Goal: Task Accomplishment & Management: Manage account settings

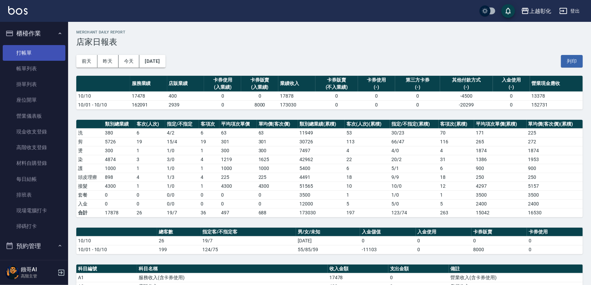
click at [44, 56] on link "打帳單" at bounding box center [34, 53] width 63 height 16
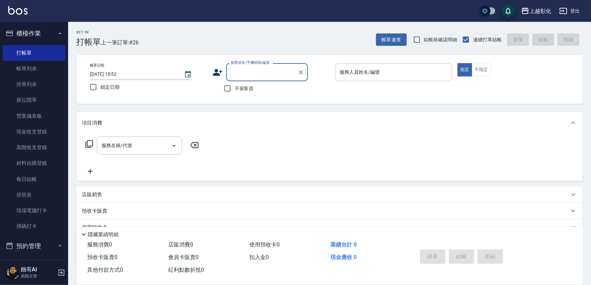
click at [251, 87] on span "不留客資" at bounding box center [244, 88] width 19 height 7
click at [235, 87] on input "不留客資" at bounding box center [228, 88] width 14 height 14
checkbox input "true"
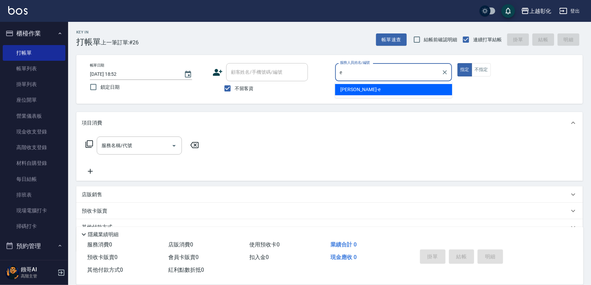
type input "[PERSON_NAME]-e"
type button "true"
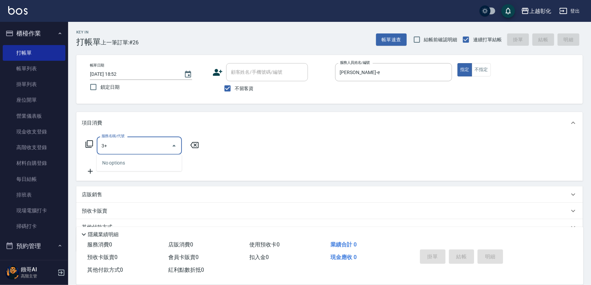
type input "3"
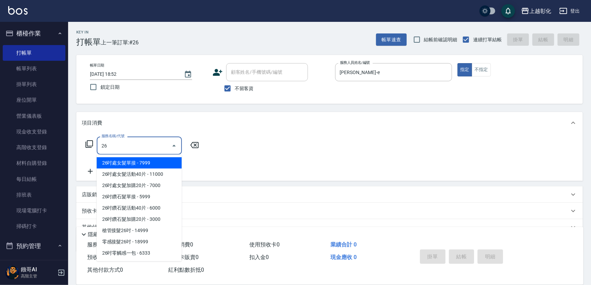
type input "269"
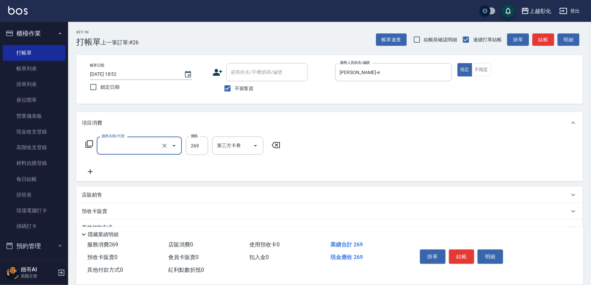
type input "洗剪D(002)"
type input "0"
type input "一般洗剪(269)"
type input "350"
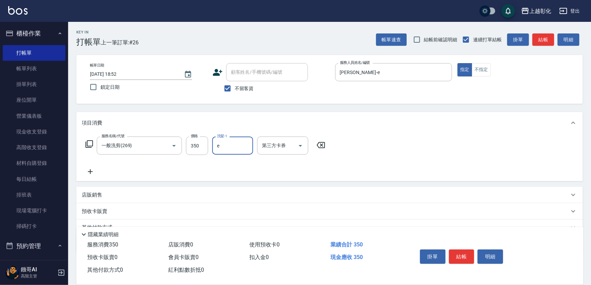
type input "[PERSON_NAME]-e"
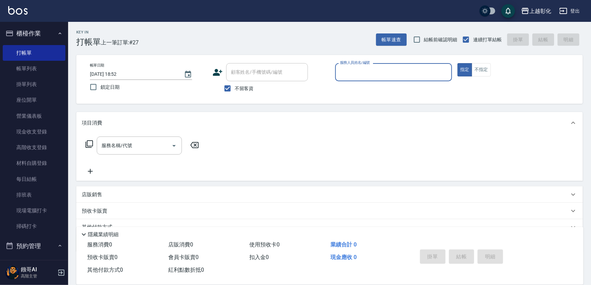
click at [251, 87] on span "不留客資" at bounding box center [244, 88] width 19 height 7
click at [235, 87] on input "不留客資" at bounding box center [228, 88] width 14 height 14
checkbox input "false"
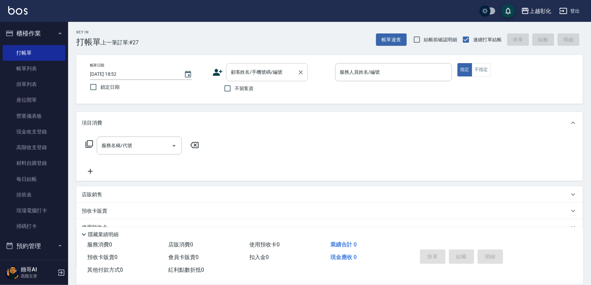
click at [256, 72] on input "顧客姓名/手機號碼/編號" at bounding box center [261, 72] width 65 height 12
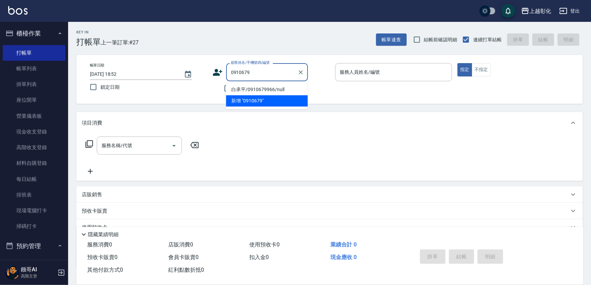
click at [269, 88] on li "白承平/0910679966/null" at bounding box center [267, 89] width 82 height 11
type input "白承平/0910679966/null"
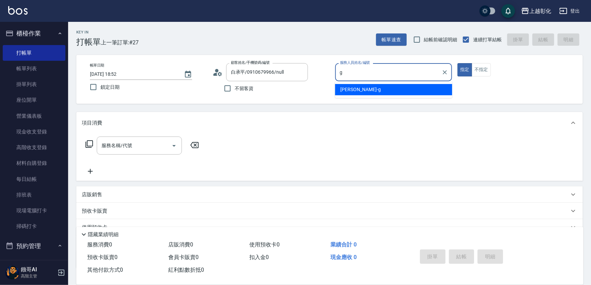
type input "[PERSON_NAME]"
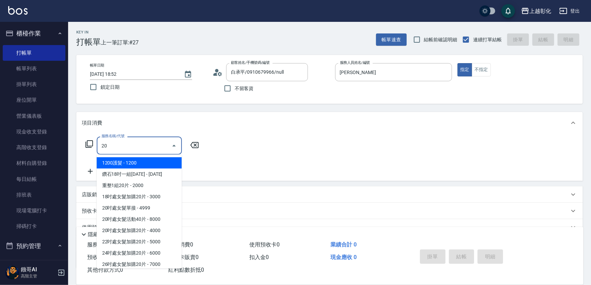
type input "2"
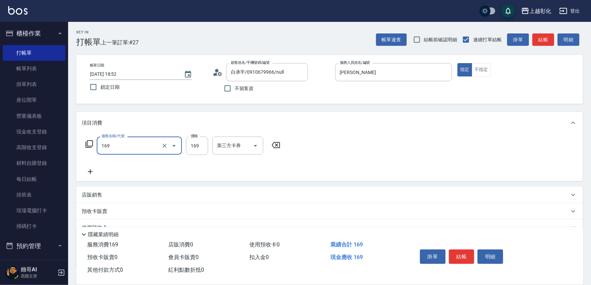
type input "剪髮(169)"
type input "200"
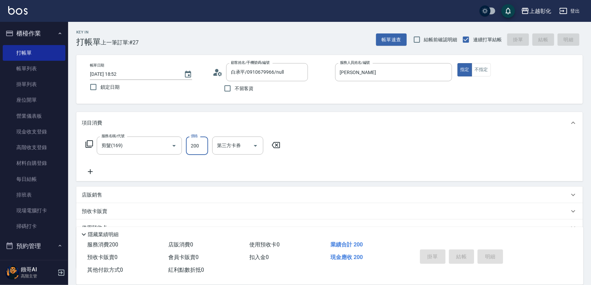
type input "[DATE] 19:21"
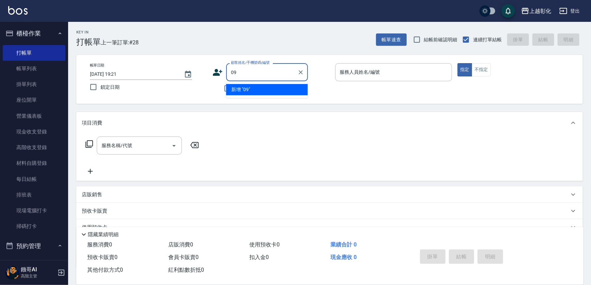
type input "0"
click at [232, 72] on input "225178" at bounding box center [261, 72] width 65 height 12
type input "0919225"
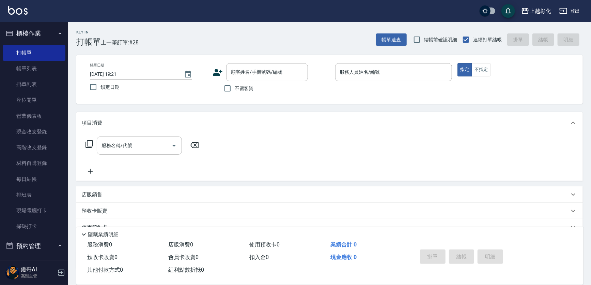
click at [217, 75] on icon at bounding box center [218, 72] width 10 height 7
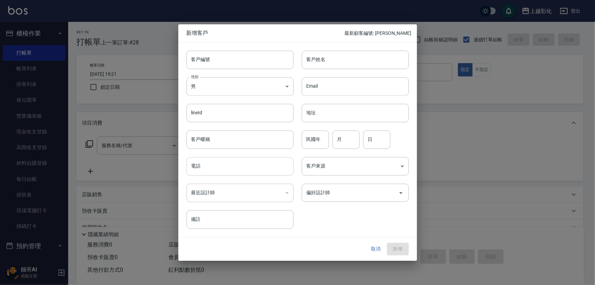
click at [222, 170] on input "電話" at bounding box center [239, 166] width 107 height 18
type input "0919225178"
click at [338, 46] on div "客戶姓名 客戶姓名" at bounding box center [350, 55] width 115 height 27
click at [337, 51] on input "客戶姓名" at bounding box center [355, 59] width 107 height 18
type input "ㄟ"
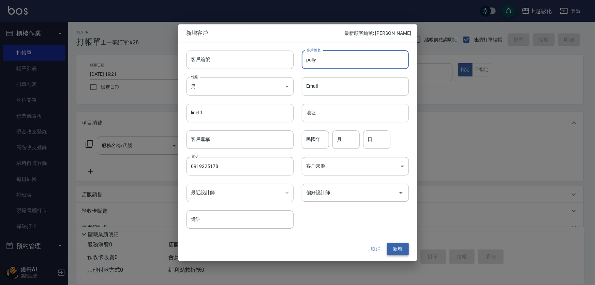
type input "polly"
click at [393, 245] on button "新增" at bounding box center [398, 249] width 22 height 13
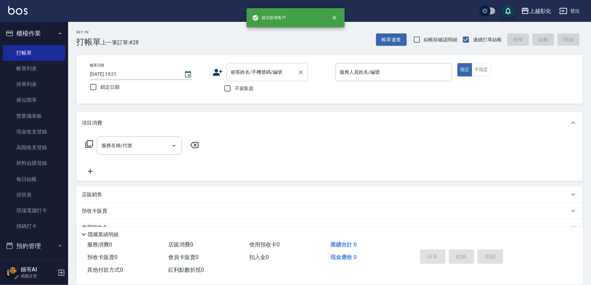
click at [270, 76] on input "顧客姓名/手機號碼/編號" at bounding box center [261, 72] width 65 height 12
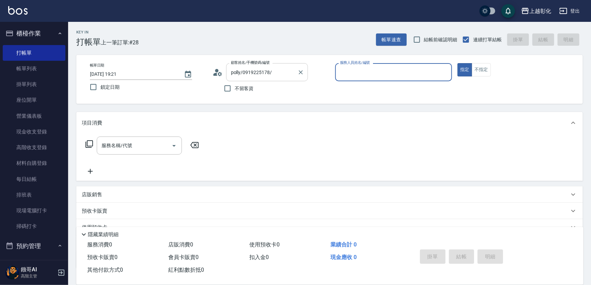
click at [270, 76] on input "polly/0919225178/" at bounding box center [261, 72] width 65 height 12
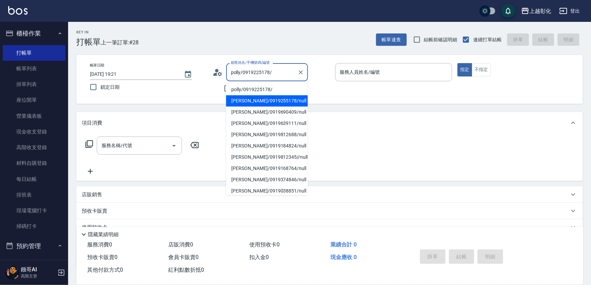
click at [289, 99] on li "[PERSON_NAME]/0919255178/null" at bounding box center [267, 100] width 82 height 11
type input "[PERSON_NAME]/0919255178/null"
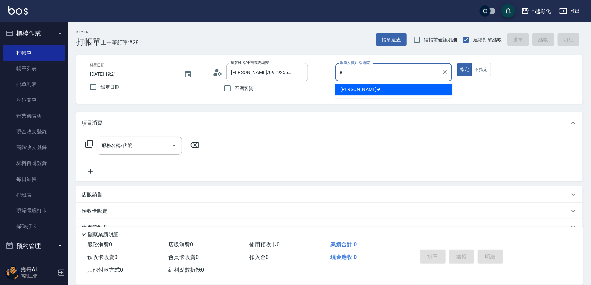
type input "[PERSON_NAME]-e"
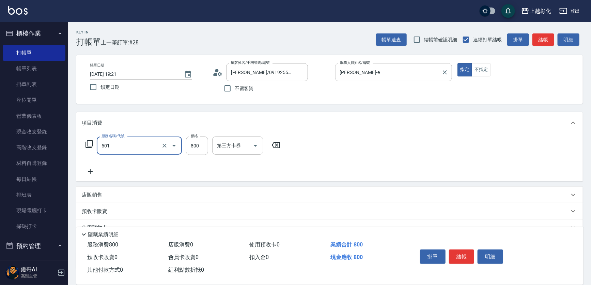
type input "染髮(501)"
type input "1200"
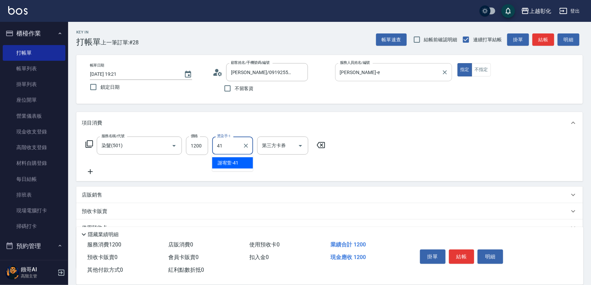
type input "[PERSON_NAME]-41"
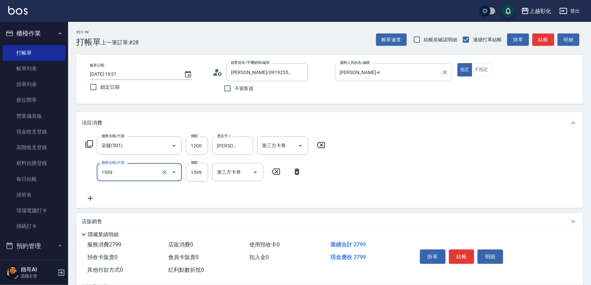
type input "染髮套餐1599(1599)"
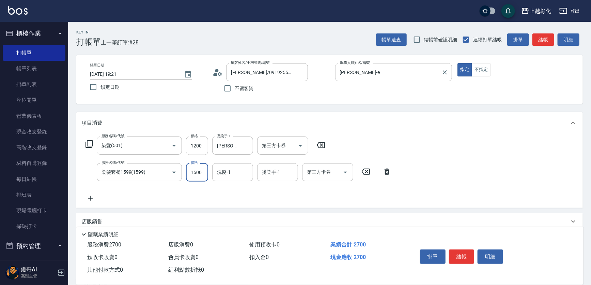
type input "1500"
type input "[PERSON_NAME]-41"
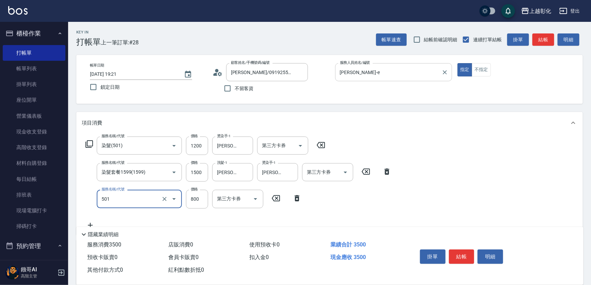
type input "染髮(501)"
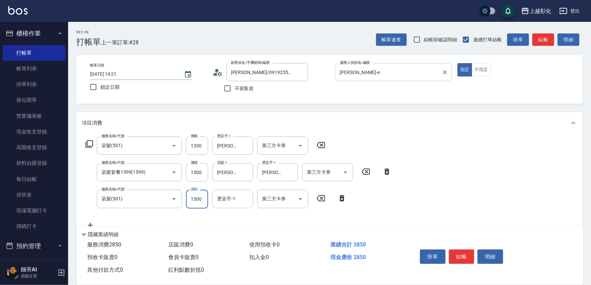
type input "1500"
type input "[PERSON_NAME]-41"
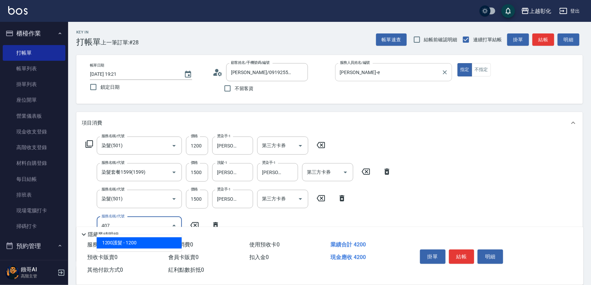
type input "1200護髮(407)"
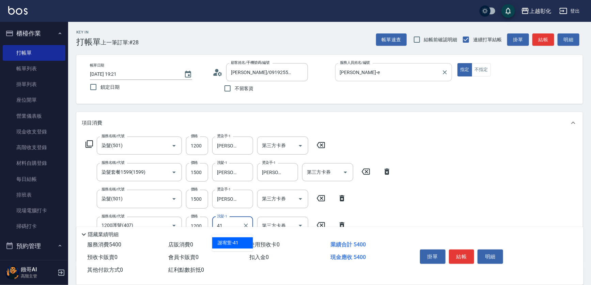
type input "[PERSON_NAME]-41"
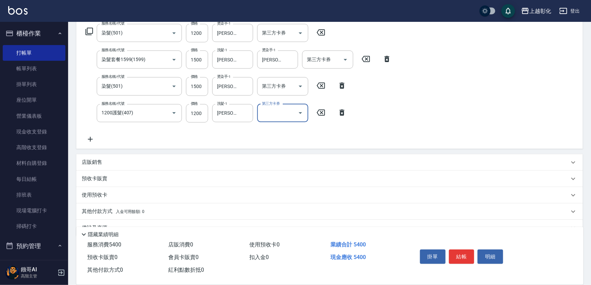
scroll to position [124, 0]
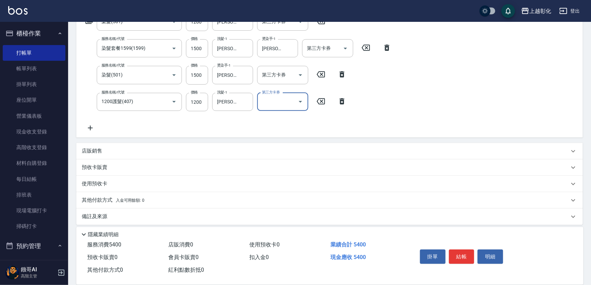
click at [144, 147] on div "店販銷售" at bounding box center [326, 150] width 488 height 7
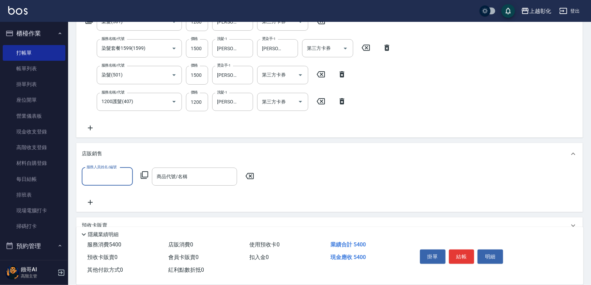
scroll to position [0, 0]
type input "[PERSON_NAME]-e"
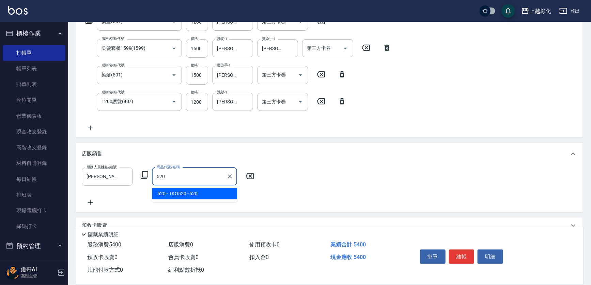
type input "TKO520"
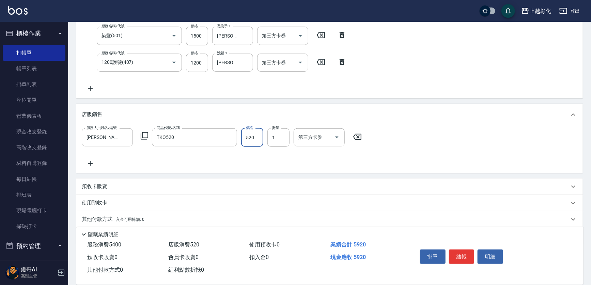
scroll to position [185, 0]
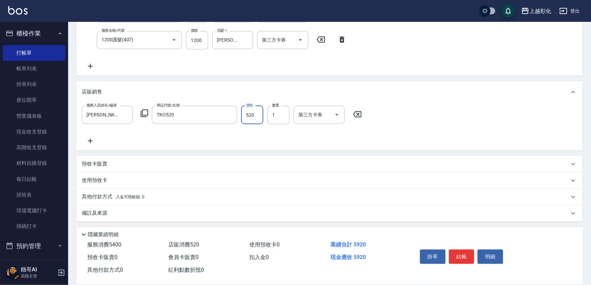
click at [107, 194] on p "其他付款方式 入金可用餘額: 0" at bounding box center [113, 196] width 63 height 7
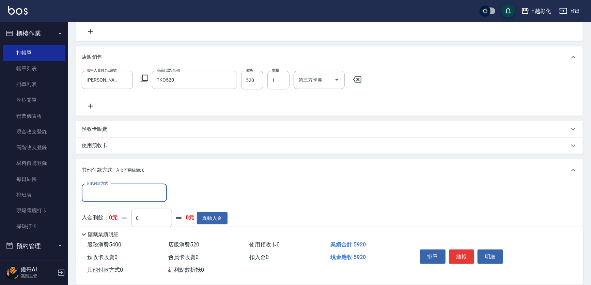
scroll to position [0, 0]
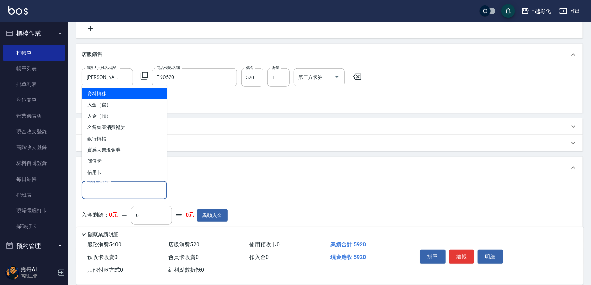
click at [108, 191] on input "其他付款方式" at bounding box center [124, 190] width 79 height 12
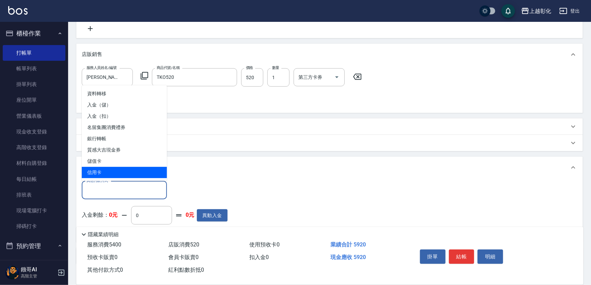
click at [102, 175] on span "信用卡" at bounding box center [124, 172] width 85 height 11
type input "信用卡"
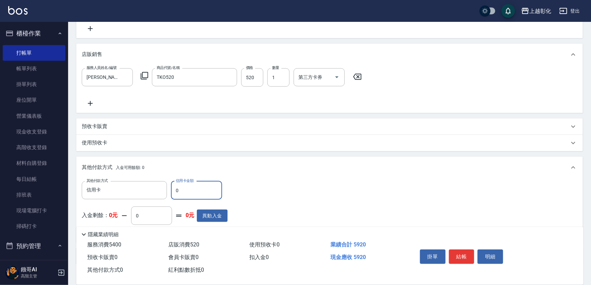
click at [186, 194] on input "0" at bounding box center [196, 190] width 51 height 18
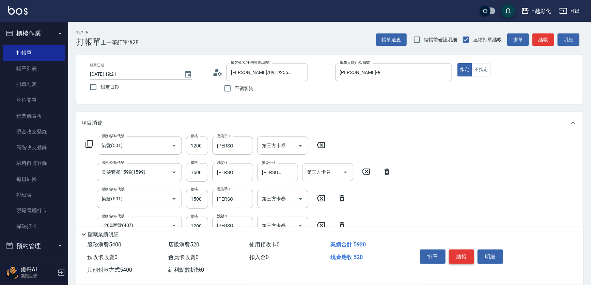
type input "5400"
click at [455, 252] on button "結帳" at bounding box center [462, 256] width 26 height 14
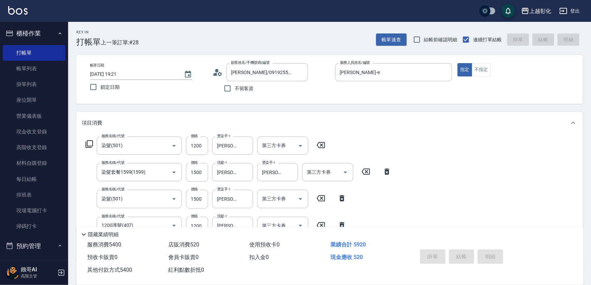
type input "[DATE] 19:23"
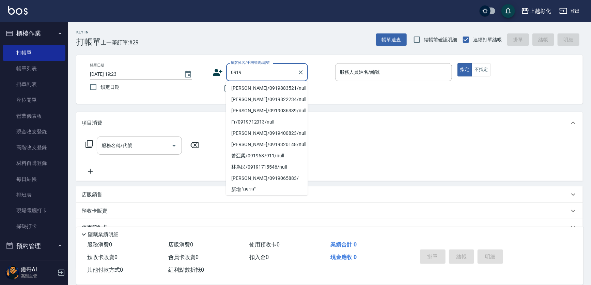
scroll to position [3, 0]
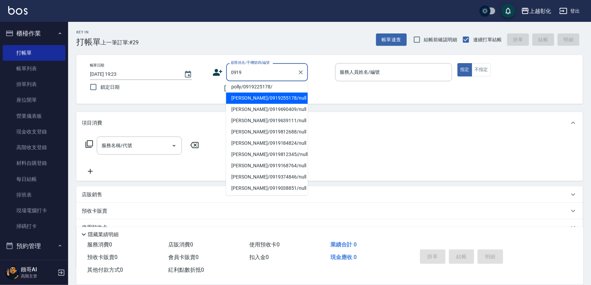
type input "[PERSON_NAME]/0919255178/null"
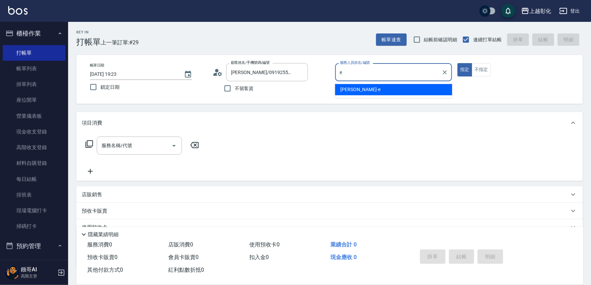
type input "[PERSON_NAME]-e"
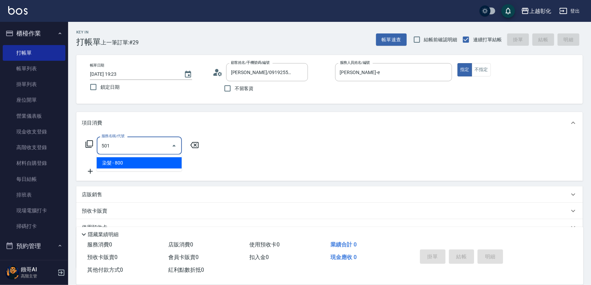
type input "染髮(501)"
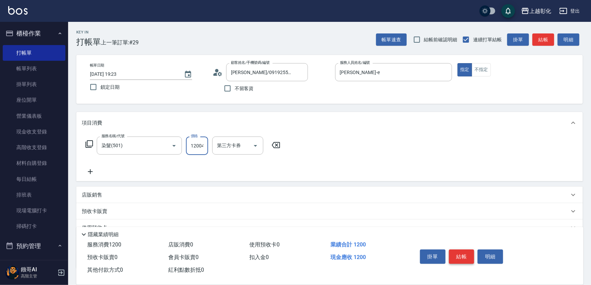
scroll to position [0, 0]
type input "1200"
click at [232, 145] on input "燙染手-1" at bounding box center [232, 145] width 35 height 12
type input "[PERSON_NAME]-41"
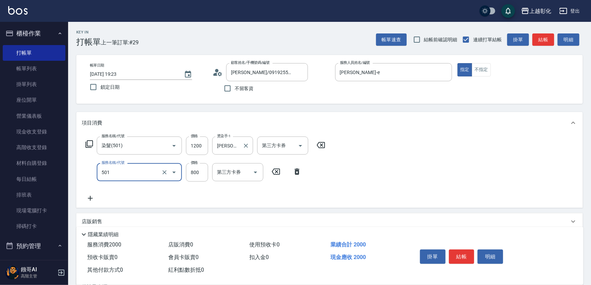
type input "染髮(501)"
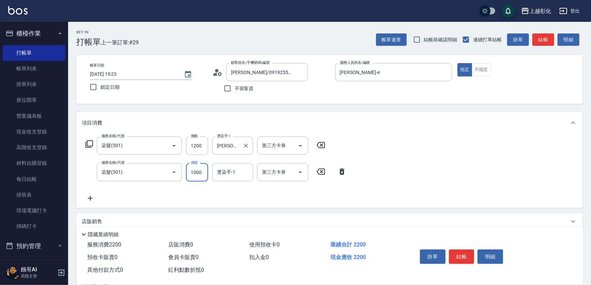
type input "1000"
type input "[PERSON_NAME]-41"
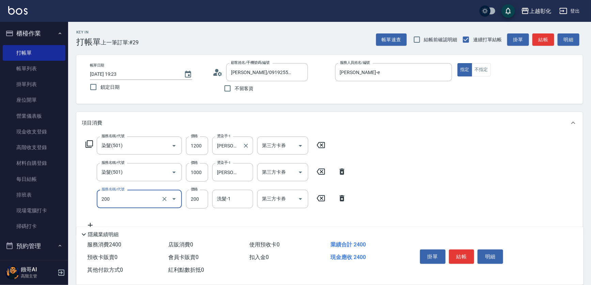
type input "New洗專案(200)"
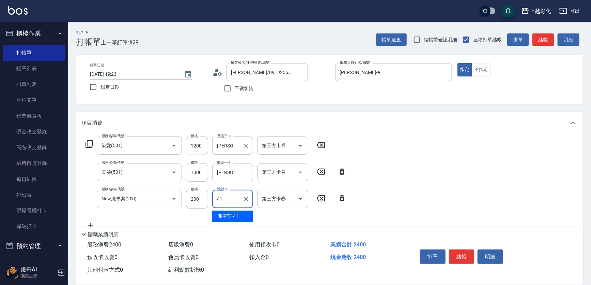
type input "[PERSON_NAME]-41"
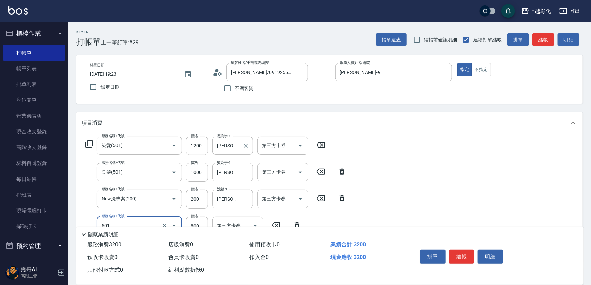
type input "染髮(501)"
type input "1200"
type input "[PERSON_NAME]-41"
type input "1200護髮(407)"
type input "1541"
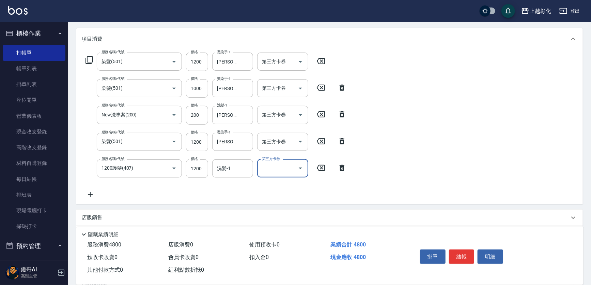
scroll to position [93, 0]
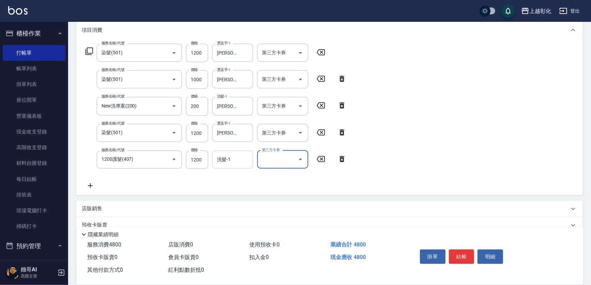
click at [235, 163] on input "洗髮-1" at bounding box center [232, 159] width 35 height 12
type input "[PERSON_NAME]-41"
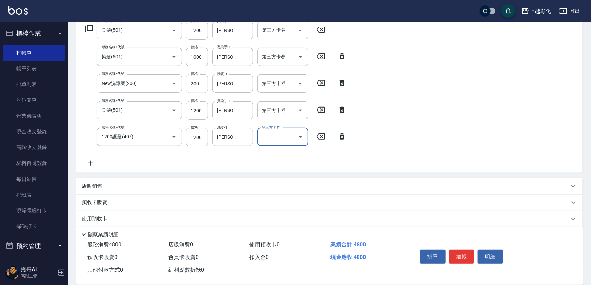
scroll to position [154, 0]
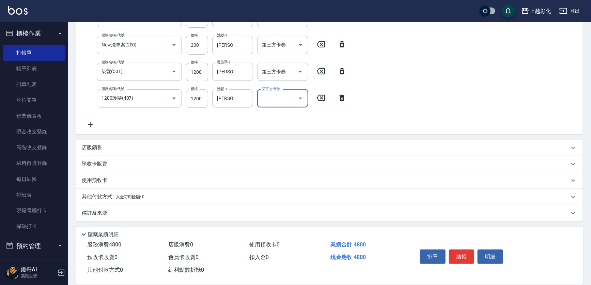
click at [144, 191] on div "其他付款方式 入金可用餘額: 0" at bounding box center [329, 197] width 507 height 16
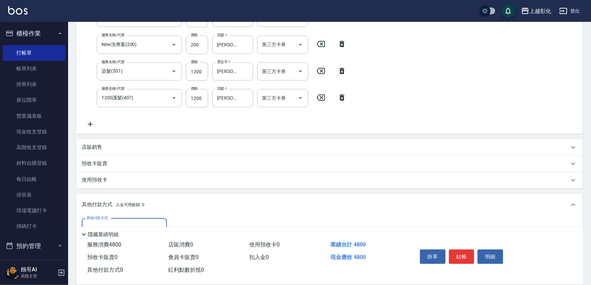
scroll to position [0, 0]
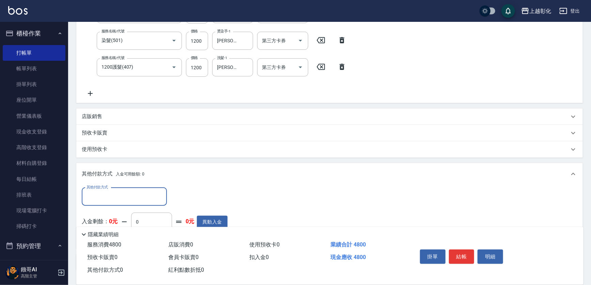
click at [142, 191] on input "其他付款方式" at bounding box center [124, 197] width 79 height 12
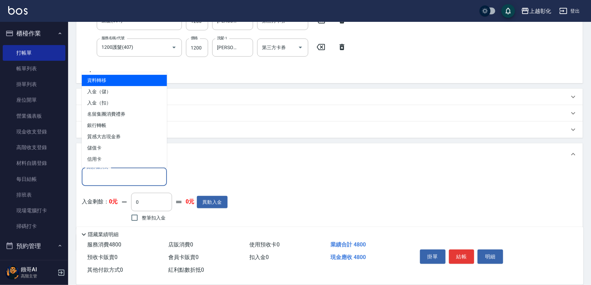
scroll to position [216, 0]
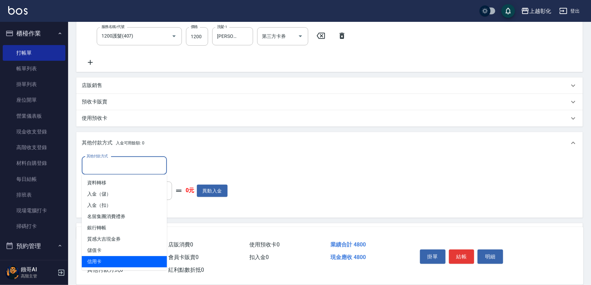
click at [114, 262] on span "信用卡" at bounding box center [124, 261] width 85 height 11
type input "信用卡"
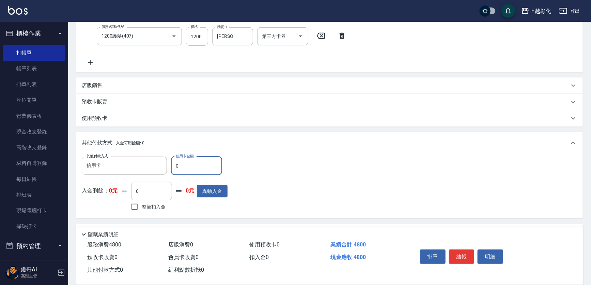
click at [179, 170] on input "0" at bounding box center [196, 165] width 51 height 18
type input "4800"
type input "[DATE] 19:24"
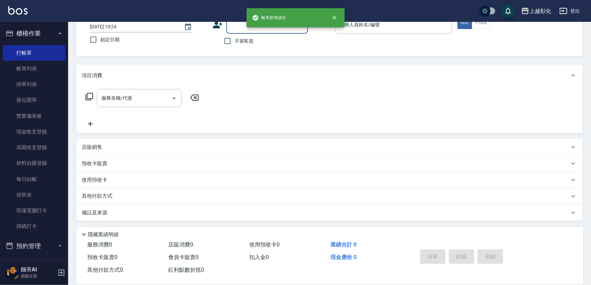
scroll to position [0, 0]
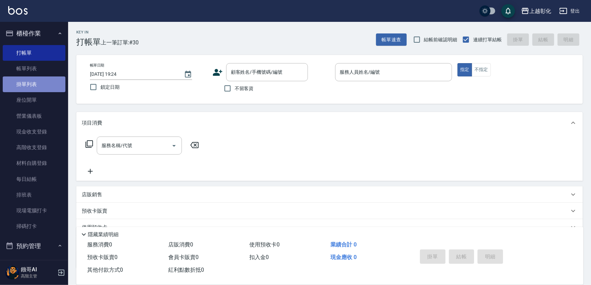
click at [56, 78] on link "掛單列表" at bounding box center [34, 84] width 63 height 16
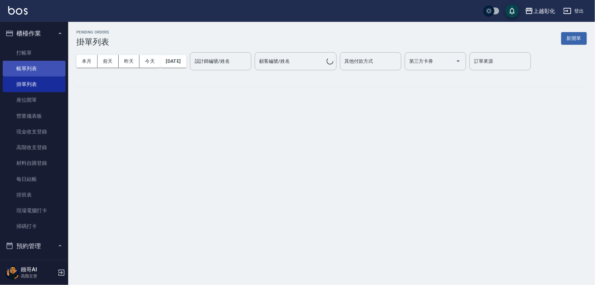
click at [57, 68] on link "帳單列表" at bounding box center [34, 69] width 63 height 16
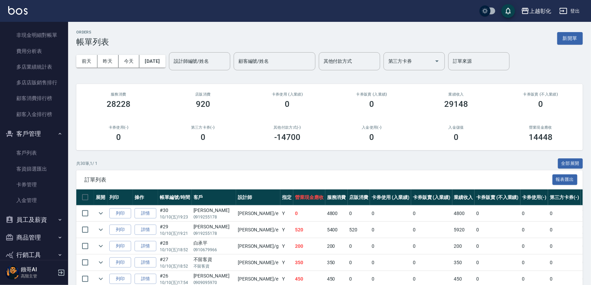
scroll to position [896, 0]
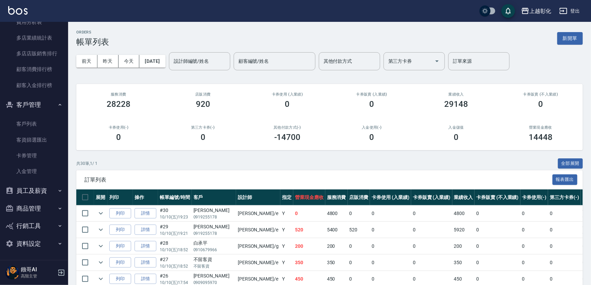
click at [41, 241] on button "資料設定" at bounding box center [34, 244] width 63 height 18
click at [41, 256] on link "服務分類設定" at bounding box center [34, 263] width 63 height 16
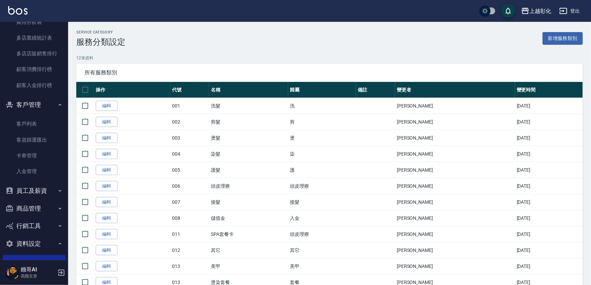
click at [26, 210] on button "商品管理" at bounding box center [34, 208] width 63 height 18
click at [34, 194] on button "員工及薪資" at bounding box center [34, 191] width 63 height 18
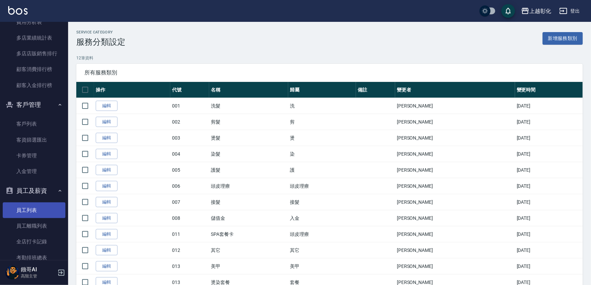
click at [33, 211] on link "員工列表" at bounding box center [34, 210] width 63 height 16
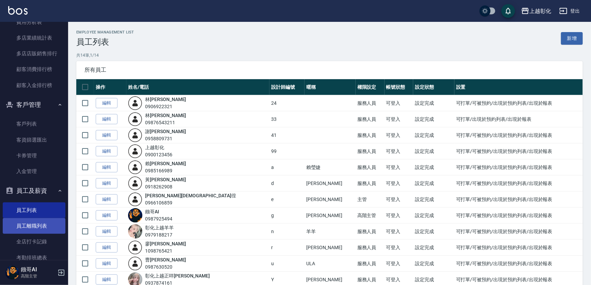
click at [45, 218] on link "員工離職列表" at bounding box center [34, 226] width 63 height 16
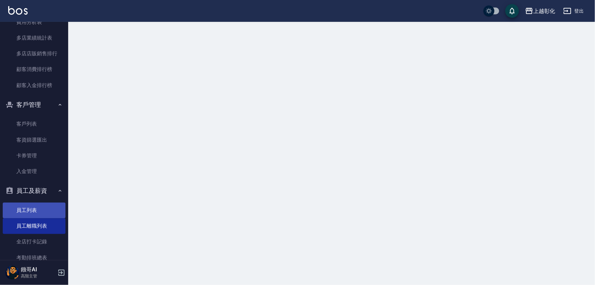
click at [42, 212] on link "員工列表" at bounding box center [34, 210] width 63 height 16
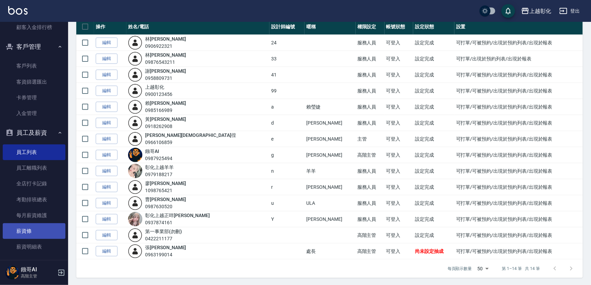
scroll to position [896, 0]
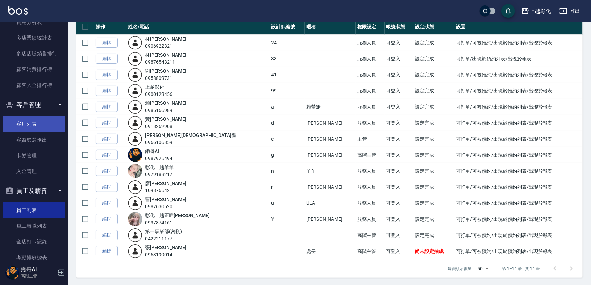
click at [51, 130] on link "客戶列表" at bounding box center [34, 124] width 63 height 16
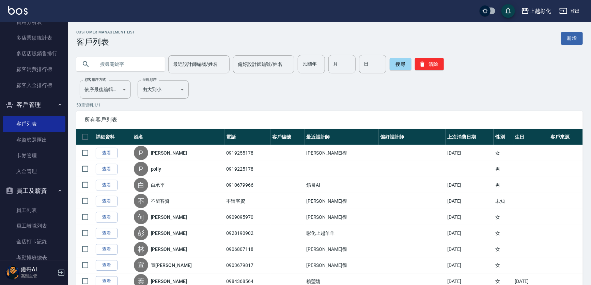
click at [122, 67] on input "text" at bounding box center [127, 64] width 64 height 18
type input "0919"
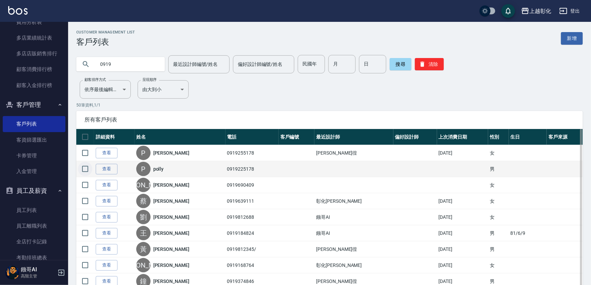
click at [88, 170] on input "checkbox" at bounding box center [85, 169] width 14 height 14
checkbox input "true"
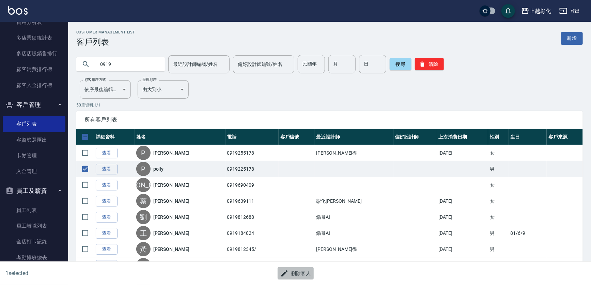
click at [290, 273] on button "刪除客人" at bounding box center [296, 273] width 36 height 13
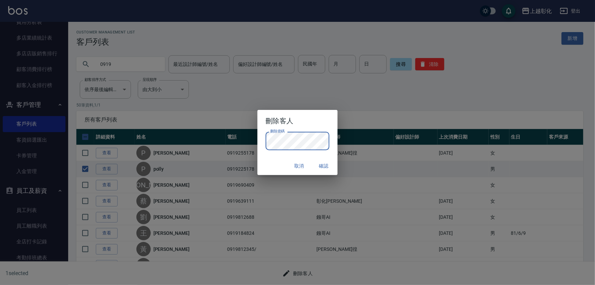
click at [277, 156] on div "刪除密碼 刪除密碼" at bounding box center [297, 144] width 80 height 25
click at [328, 168] on button "確認" at bounding box center [324, 166] width 22 height 13
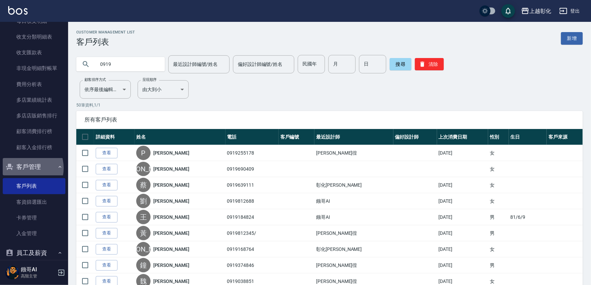
click at [25, 168] on button "客戶管理" at bounding box center [34, 167] width 63 height 18
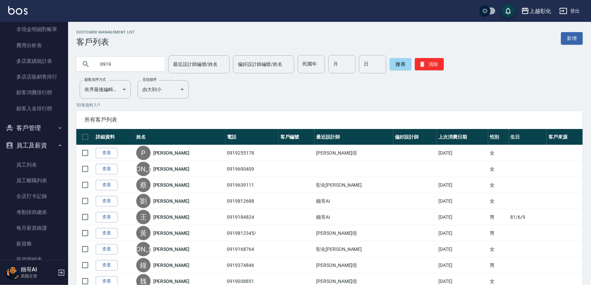
scroll to position [927, 0]
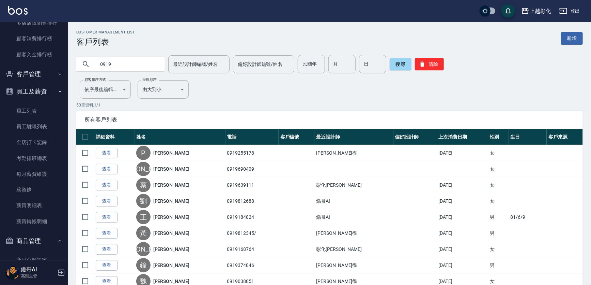
click at [37, 89] on button "員工及薪資" at bounding box center [34, 91] width 63 height 18
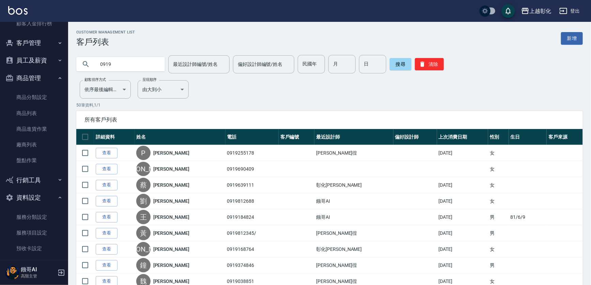
click at [39, 75] on button "商品管理" at bounding box center [34, 78] width 63 height 18
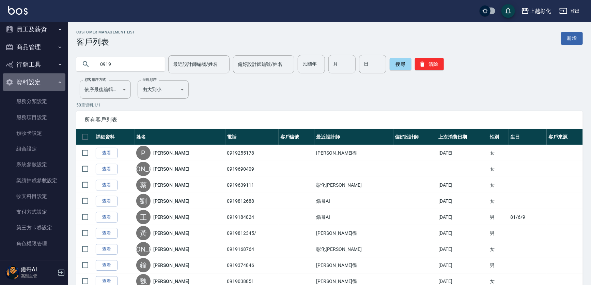
click at [46, 84] on button "資料設定" at bounding box center [34, 82] width 63 height 18
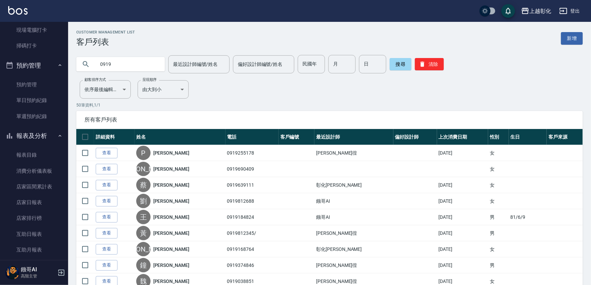
scroll to position [177, 0]
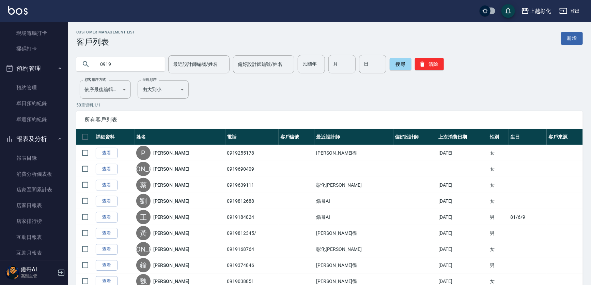
click at [125, 66] on input "0919" at bounding box center [127, 64] width 64 height 18
type input "0"
click at [122, 70] on input "text" at bounding box center [127, 64] width 64 height 18
click at [122, 67] on input "text" at bounding box center [127, 64] width 64 height 18
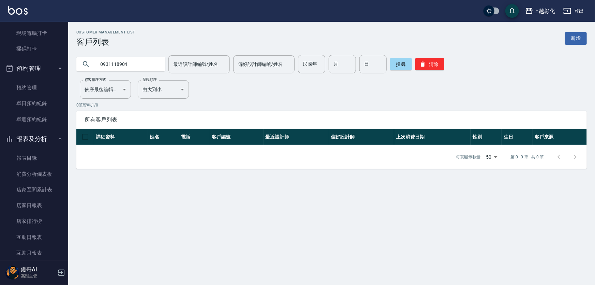
drag, startPoint x: 122, startPoint y: 67, endPoint x: 118, endPoint y: 62, distance: 7.0
drag, startPoint x: 118, startPoint y: 62, endPoint x: 280, endPoint y: 99, distance: 166.8
click at [280, 99] on div "Customer Management List 客戶列表 新增 0931118904 最近設計師編號/姓名 最近設計師編號/姓名 偏好設計師編號/姓名 偏好…" at bounding box center [331, 99] width 527 height 139
click at [133, 65] on input "0931118904" at bounding box center [127, 64] width 64 height 18
type input "0932118904"
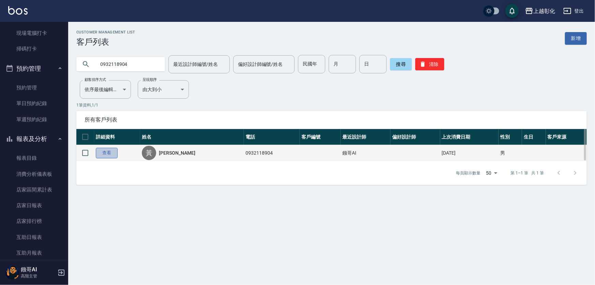
click at [112, 156] on link "查看" at bounding box center [107, 153] width 22 height 11
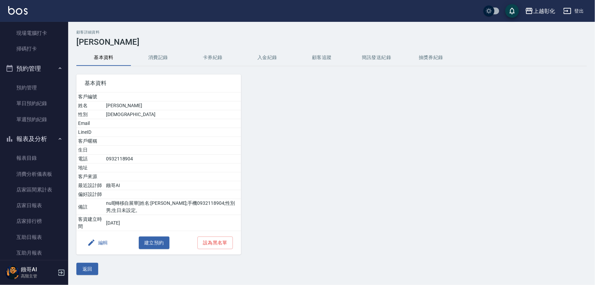
click at [262, 58] on button "入金紀錄" at bounding box center [267, 57] width 55 height 16
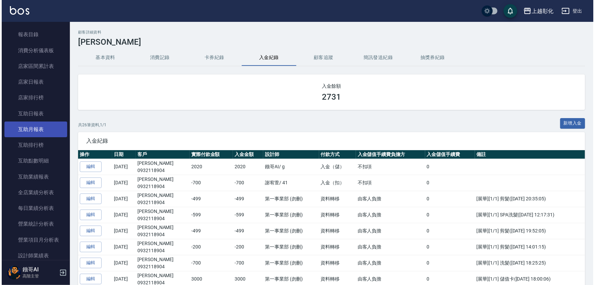
scroll to position [301, 0]
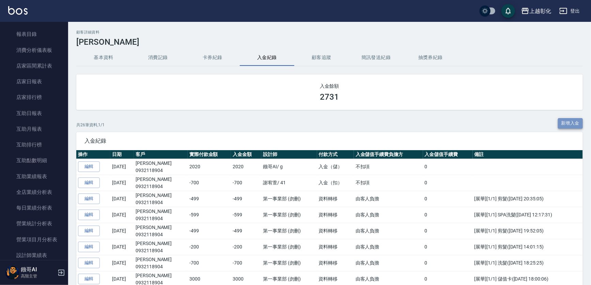
click at [567, 124] on button "新增入金" at bounding box center [570, 123] width 25 height 11
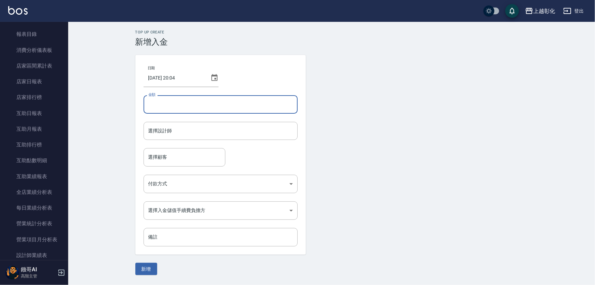
click at [210, 111] on input "金額" at bounding box center [221, 104] width 154 height 18
click at [195, 103] on input "金額" at bounding box center [221, 104] width 154 height 18
type input "-700"
click at [316, 116] on form "日期 [DATE] 20:04 金額 -700 金額 選擇設計師 選擇設計師 選擇顧客 選擇顧客 付款方式 ​ 付款方式 選擇入金儲值手續費負擔方 ​ 選擇入…" at bounding box center [331, 165] width 393 height 220
click at [205, 127] on input "選擇設計師" at bounding box center [221, 131] width 148 height 12
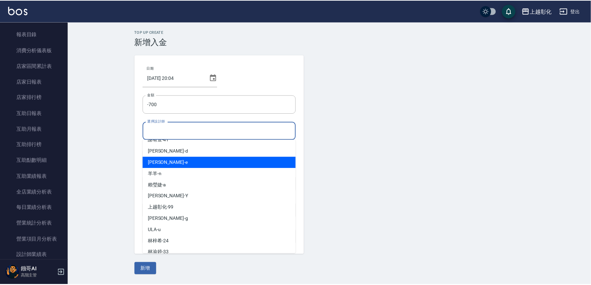
scroll to position [31, 0]
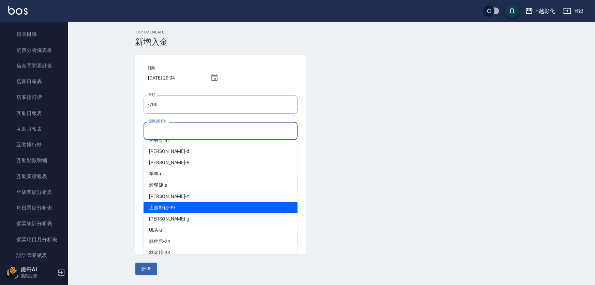
click at [171, 218] on div "[PERSON_NAME]" at bounding box center [221, 218] width 154 height 11
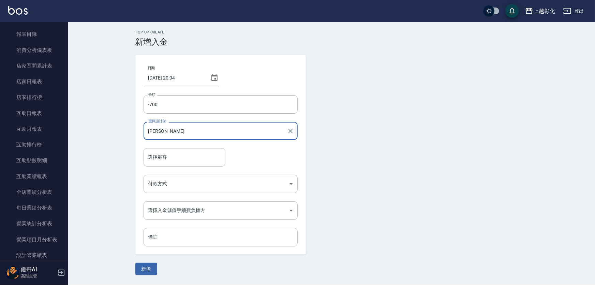
type input "[PERSON_NAME]"
click at [465, 138] on form "日期 [DATE] 20:04 金額 -700 金額 選擇設計師 [PERSON_NAME] 選擇設計師 選擇顧客 選擇顧客 付款方式 ​ 付款方式 選擇入金…" at bounding box center [331, 165] width 393 height 220
click at [204, 157] on input "選擇顧客" at bounding box center [185, 157] width 76 height 12
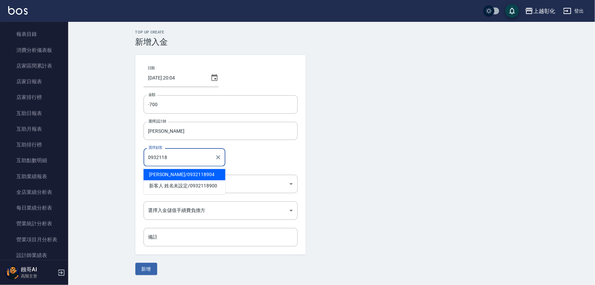
click at [182, 174] on span "[PERSON_NAME] / 0932118904" at bounding box center [185, 174] width 82 height 11
type input "[PERSON_NAME]/0932118904"
click at [193, 184] on body "上越彰化 登出 櫃檯作業 打帳單 帳單列表 掛單列表 座位開單 營業儀表板 現金收支登錄 高階收支登錄 材料自購登錄 每日結帳 排班表 現場電腦打卡 掃碼打卡…" at bounding box center [297, 142] width 595 height 285
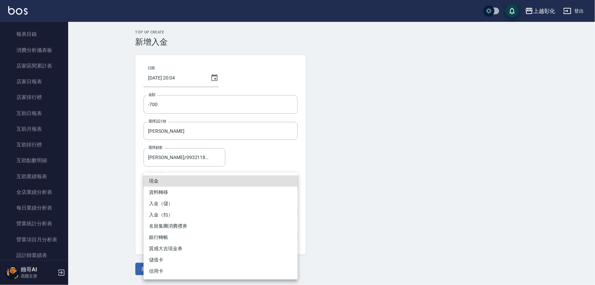
click at [175, 214] on li "入金（扣）" at bounding box center [221, 214] width 154 height 11
type input "入金（扣）"
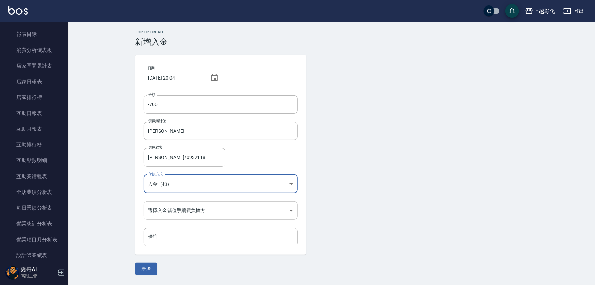
click at [204, 205] on body "上越彰化 登出 櫃檯作業 打帳單 帳單列表 掛單列表 座位開單 營業儀表板 現金收支登錄 高階收支登錄 材料自購登錄 每日結帳 排班表 現場電腦打卡 掃碼打卡…" at bounding box center [297, 142] width 595 height 285
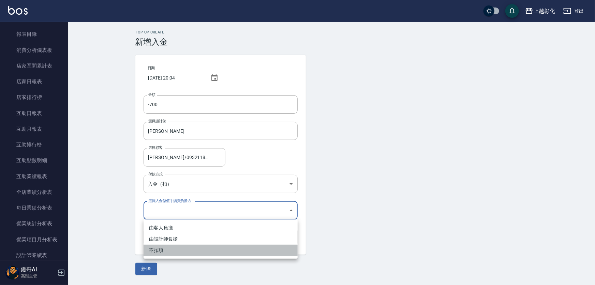
click at [163, 249] on li "不扣項" at bounding box center [221, 249] width 154 height 11
type input "WITHOUTHANDLINGFEE"
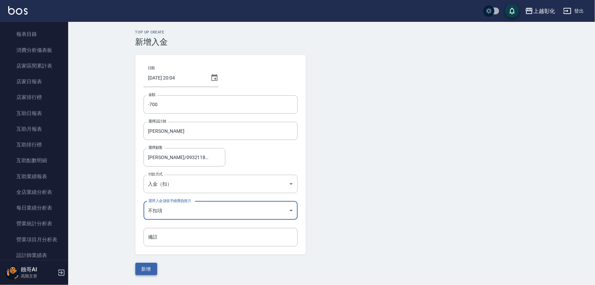
click at [140, 265] on button "新增" at bounding box center [146, 268] width 22 height 13
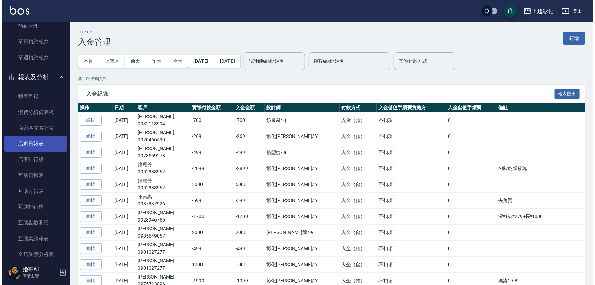
scroll to position [208, 0]
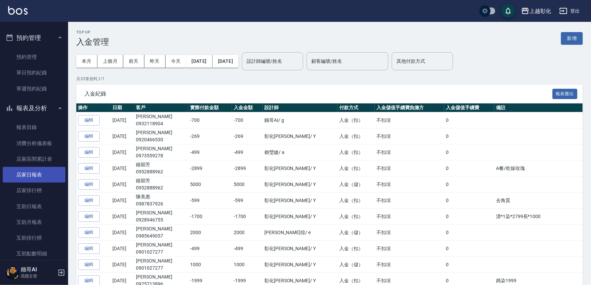
click at [33, 176] on link "店家日報表" at bounding box center [34, 175] width 63 height 16
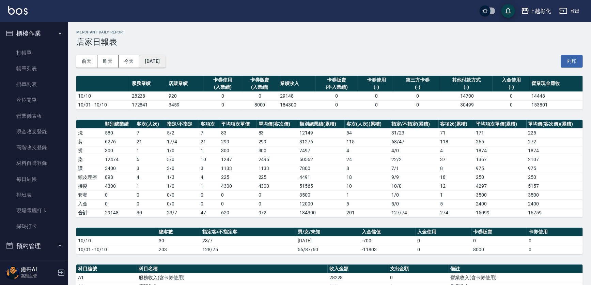
click at [154, 62] on button "[DATE]" at bounding box center [152, 61] width 26 height 13
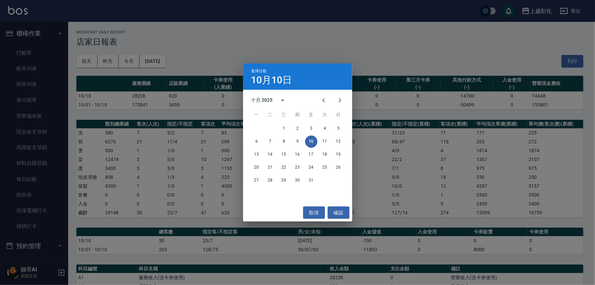
click at [307, 44] on div "選擇日期 [DATE] 十月 2025 一 二 三 四 五 六 日 1 2 3 4 5 6 7 8 9 10 11 12 13 14 15 16 17 18 …" at bounding box center [297, 142] width 595 height 285
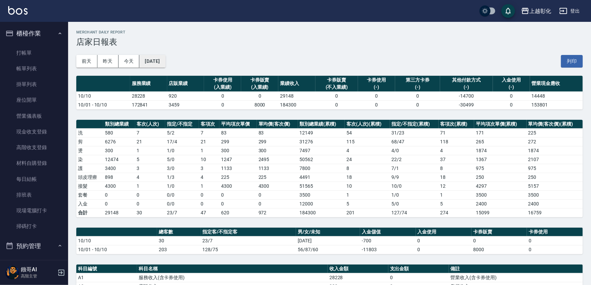
click at [165, 60] on button "[DATE]" at bounding box center [152, 61] width 26 height 13
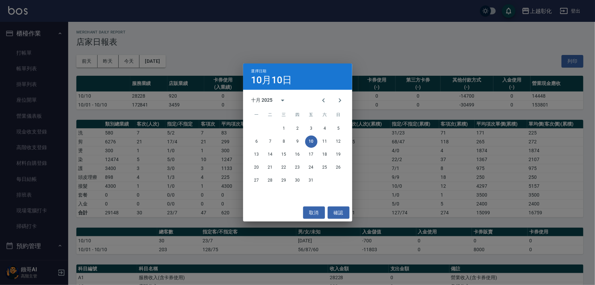
click at [223, 47] on div "選擇日期 [DATE] 十月 2025 一 二 三 四 五 六 日 1 2 3 4 5 6 7 8 9 10 11 12 13 14 15 16 17 18 …" at bounding box center [297, 142] width 595 height 285
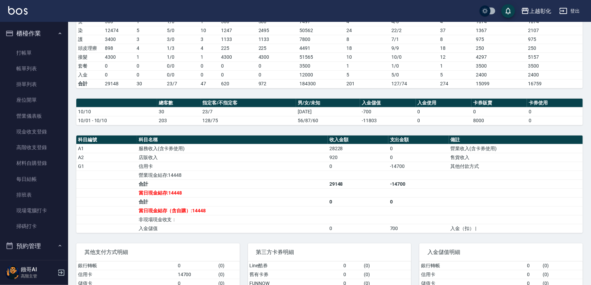
scroll to position [155, 0]
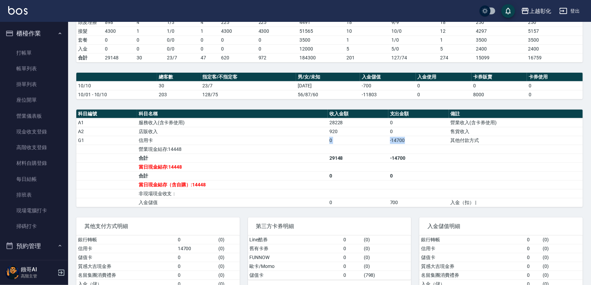
drag, startPoint x: 231, startPoint y: 135, endPoint x: 427, endPoint y: 142, distance: 196.5
click at [427, 142] on tr "G1 信用卡 0 -14700 其他付款方式" at bounding box center [329, 140] width 507 height 9
click at [428, 142] on td "-14700" at bounding box center [419, 140] width 61 height 9
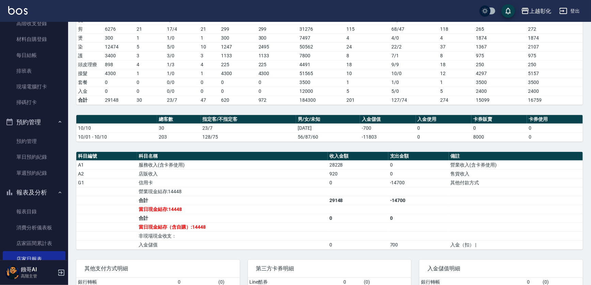
scroll to position [186, 0]
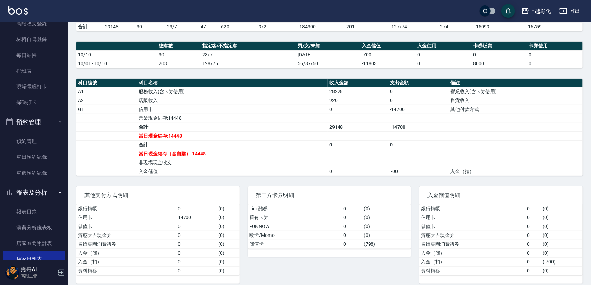
click at [404, 108] on td "-14700" at bounding box center [419, 109] width 61 height 9
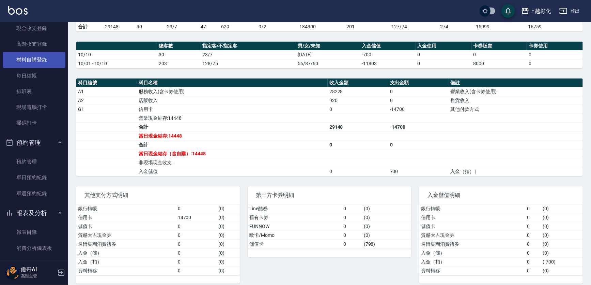
scroll to position [93, 0]
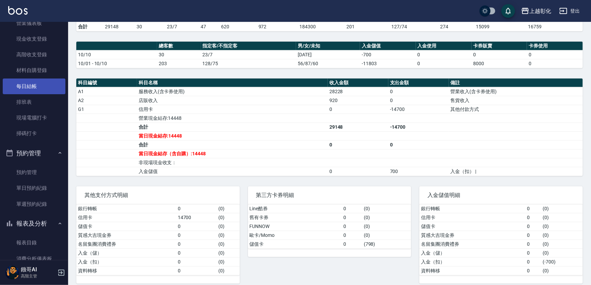
click at [38, 92] on link "每日結帳" at bounding box center [34, 86] width 63 height 16
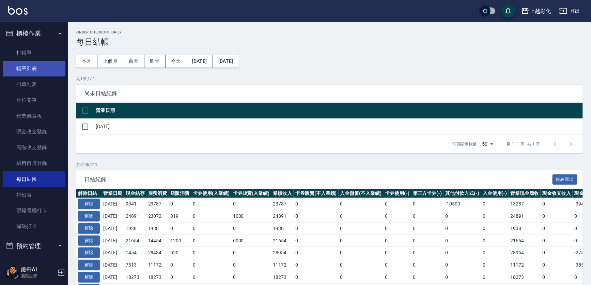
click at [43, 72] on link "帳單列表" at bounding box center [34, 69] width 63 height 16
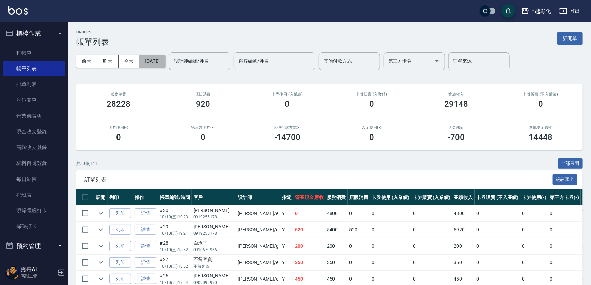
click at [161, 60] on button "[DATE]" at bounding box center [152, 61] width 26 height 13
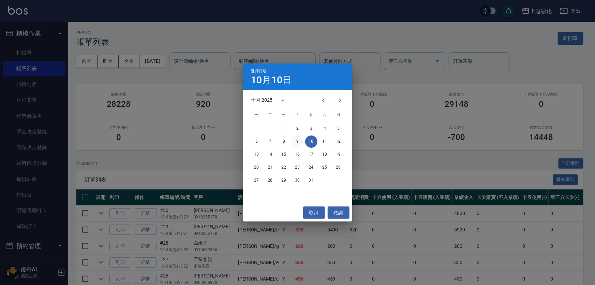
click at [295, 143] on button "9" at bounding box center [297, 141] width 12 height 12
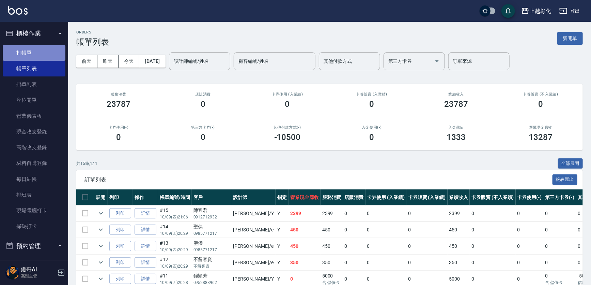
click at [34, 48] on link "打帳單" at bounding box center [34, 53] width 63 height 16
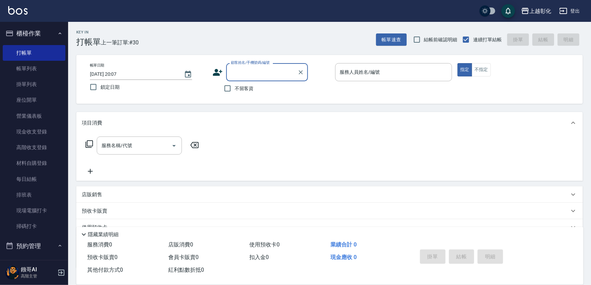
click at [250, 63] on label "顧客姓名/手機號碼/編號" at bounding box center [250, 62] width 39 height 5
click at [250, 66] on input "顧客姓名/手機號碼/編號" at bounding box center [261, 72] width 65 height 12
click at [251, 65] on div "顧客姓名/手機號碼/編號" at bounding box center [267, 72] width 82 height 18
type input "f"
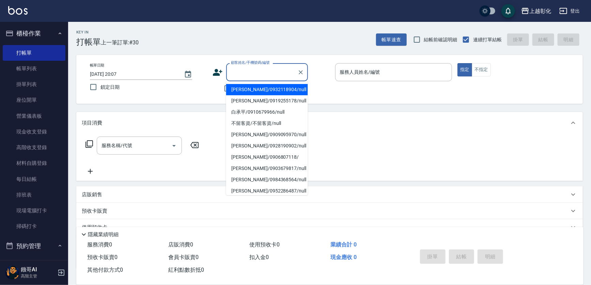
type input "ㄑ"
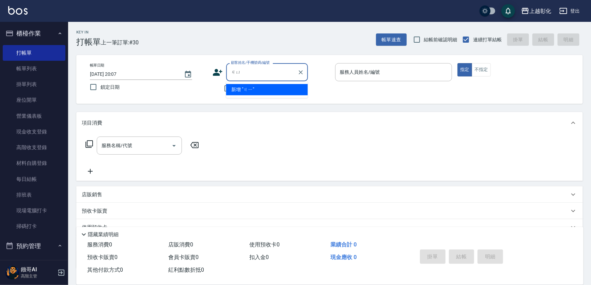
type input "居"
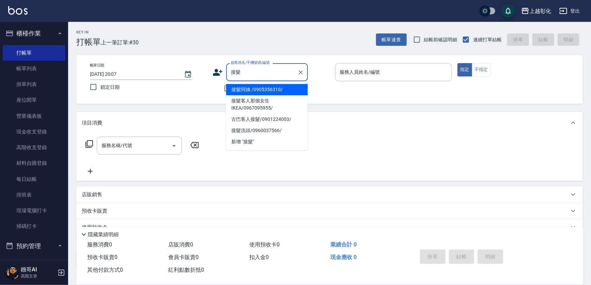
type input "接髮阿姨 /0905356310/"
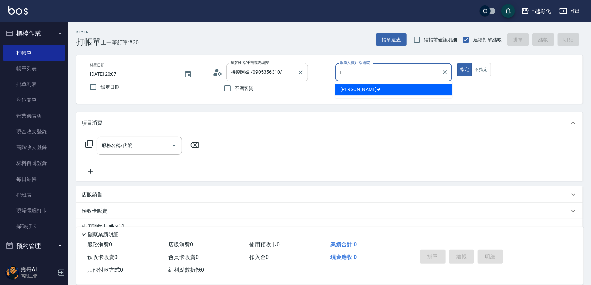
type input "[PERSON_NAME]-e"
type button "true"
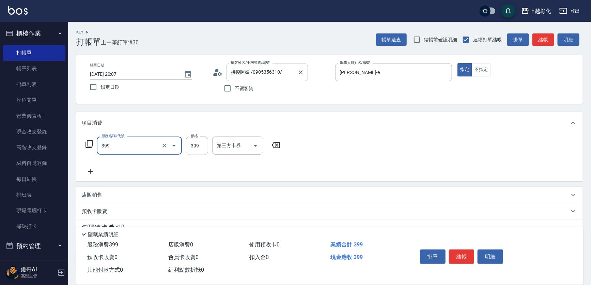
type input "貼片洗髮(399)"
click at [230, 119] on div "項目消費" at bounding box center [329, 123] width 507 height 22
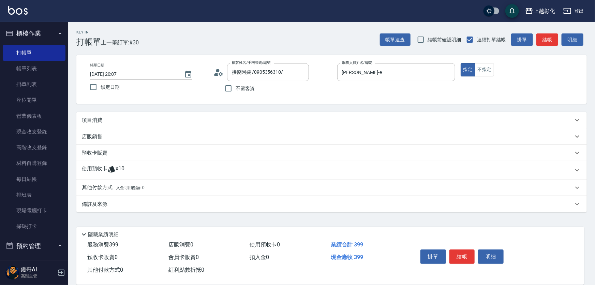
click at [224, 117] on div "項目消費" at bounding box center [327, 120] width 491 height 7
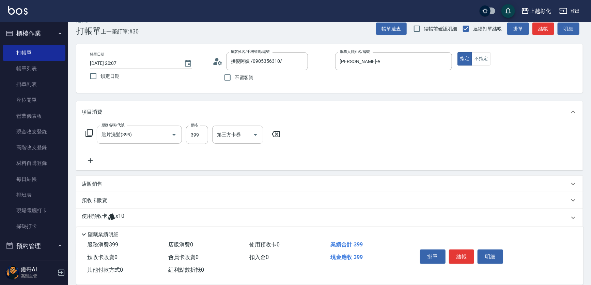
scroll to position [31, 0]
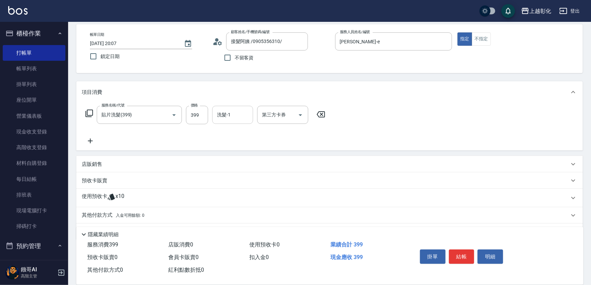
click at [239, 115] on input "洗髮-1" at bounding box center [232, 115] width 35 height 12
type input "[PERSON_NAME]-41"
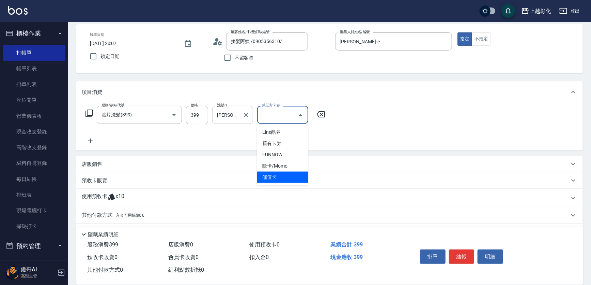
type input "儲值卡"
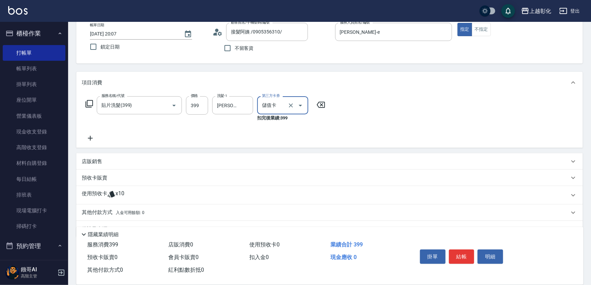
scroll to position [56, 0]
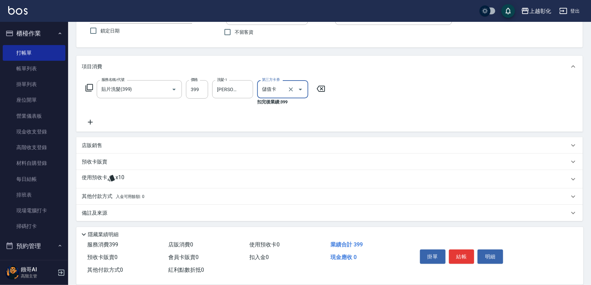
click at [133, 184] on div "使用預收卡 x10" at bounding box center [329, 179] width 507 height 18
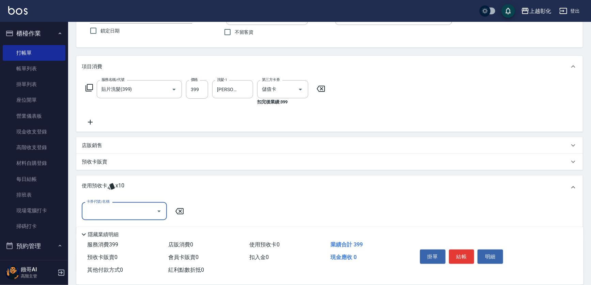
scroll to position [0, 0]
click at [119, 204] on div "卡券代號/名稱" at bounding box center [124, 211] width 85 height 18
click at [113, 229] on div "海鹽洗髮 剩餘4張" at bounding box center [124, 228] width 85 height 11
type input "海鹽洗髮"
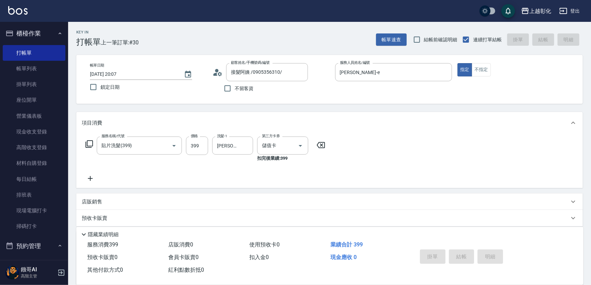
type input "[DATE] 20:08"
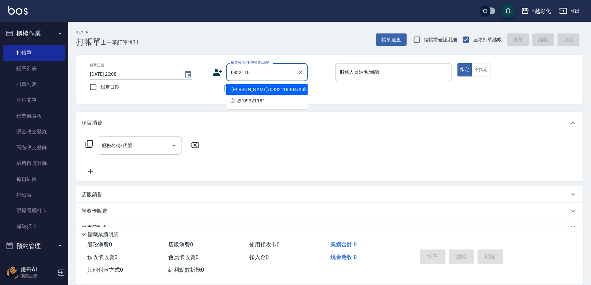
type input "[PERSON_NAME]/0932118904/null"
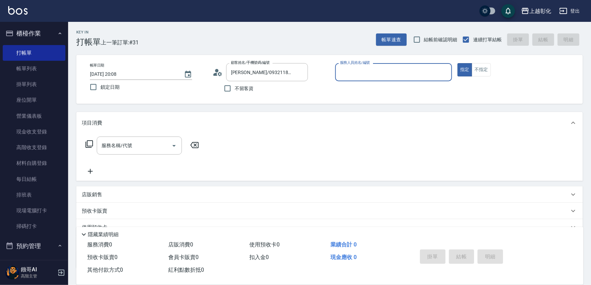
type input "ㄕ"
type input "[PERSON_NAME]"
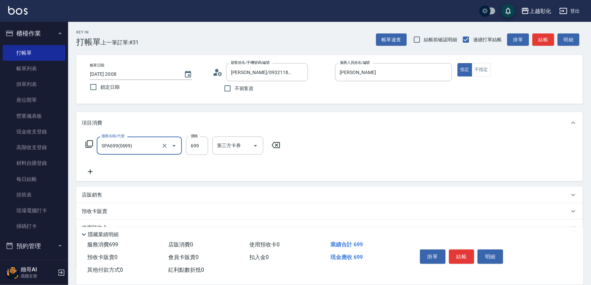
type input "SPA699(0699)"
type input "700"
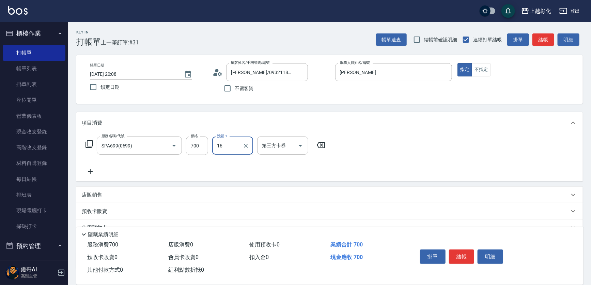
type input "16"
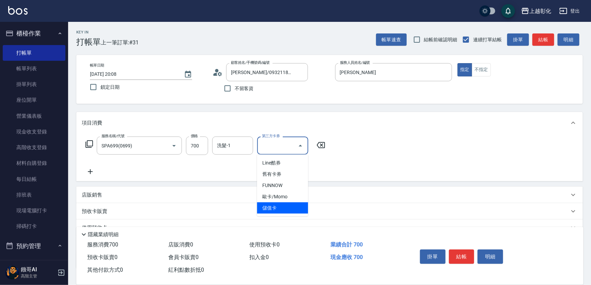
type input "儲值卡"
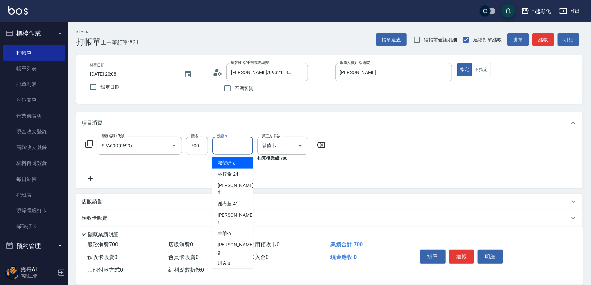
click at [219, 142] on input "洗髮-1" at bounding box center [232, 145] width 35 height 12
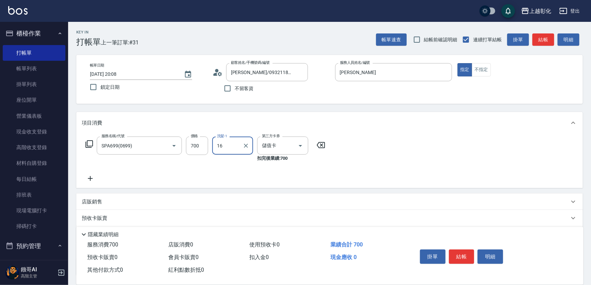
type input "16"
click at [219, 142] on input "洗髮-1" at bounding box center [232, 145] width 35 height 12
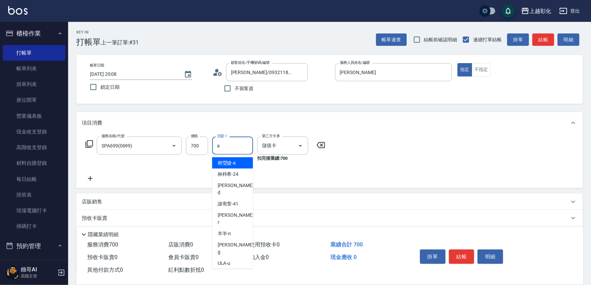
type input "[PERSON_NAME]"
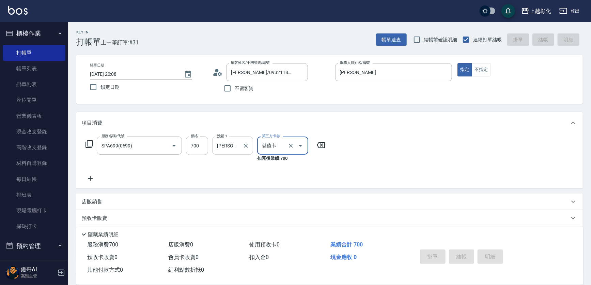
type input "[DATE] 20:09"
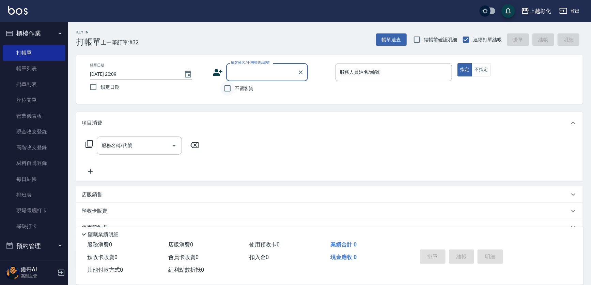
click at [235, 85] on input "不留客資" at bounding box center [228, 88] width 14 height 14
checkbox input "true"
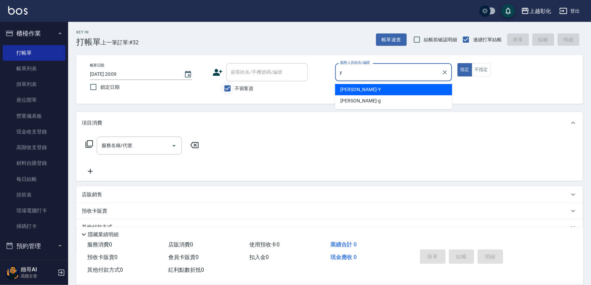
type input "[PERSON_NAME]-Y"
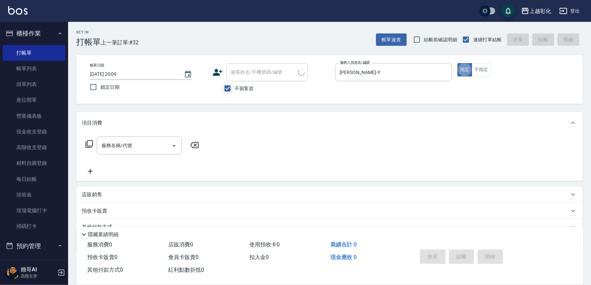
type input "[PERSON_NAME]/0913153263/"
click at [385, 66] on input "[PERSON_NAME]-e" at bounding box center [388, 72] width 101 height 12
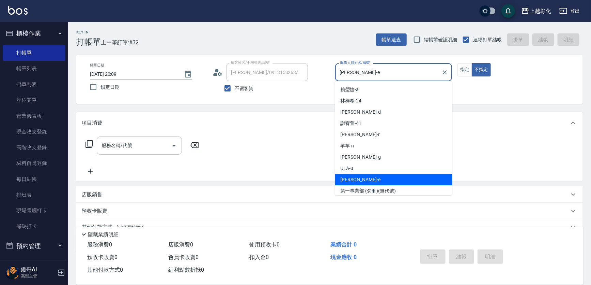
click at [385, 66] on input "[PERSON_NAME]-e" at bounding box center [388, 72] width 101 height 12
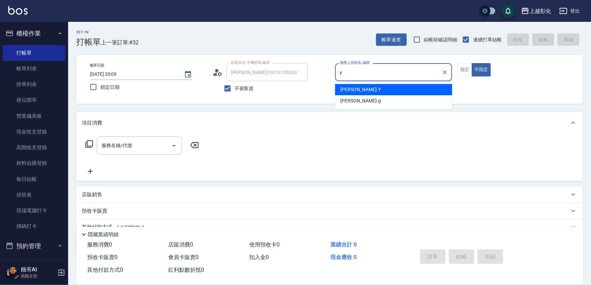
type input "[PERSON_NAME]-Y"
type button "false"
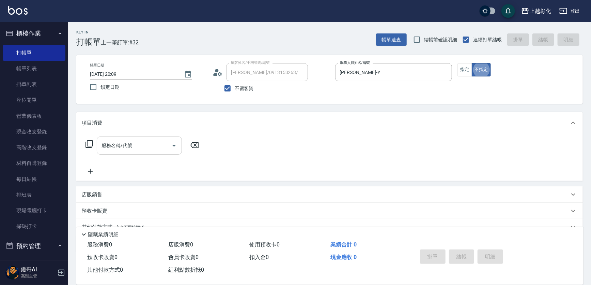
click at [134, 138] on div "服務名稱/代號" at bounding box center [139, 145] width 85 height 18
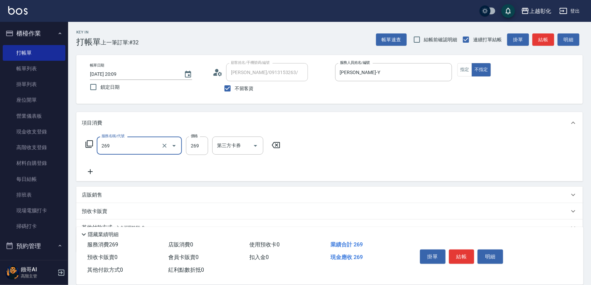
type input "一般洗剪(269)"
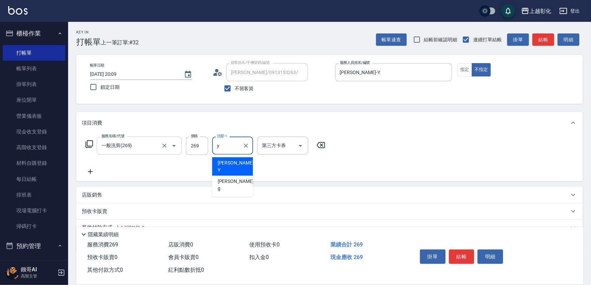
type input "[PERSON_NAME]-Y"
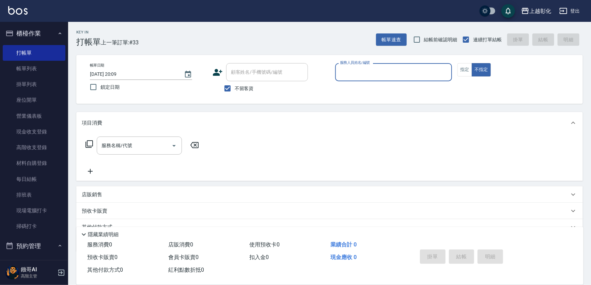
click at [281, 32] on div "Key In 打帳單 上一筆訂單:#33 帳單速查 結帳前確認明細 連續打單結帳 掛單 結帳 明細" at bounding box center [325, 34] width 515 height 25
click at [188, 109] on div "Key In 打帳單 上一筆訂單:#33 帳單速查 結帳前確認明細 連續打單結帳 掛單 結帳 明細 帳單日期 [DATE] 20:09 鎖定日期 顧客姓名/手…" at bounding box center [329, 169] width 523 height 294
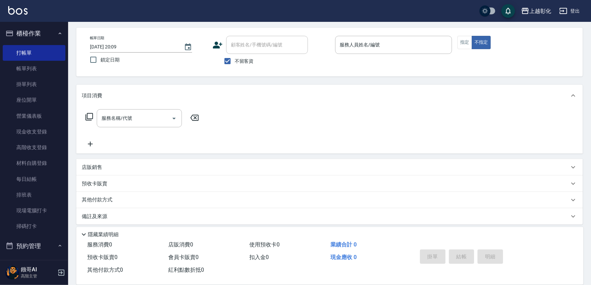
scroll to position [31, 0]
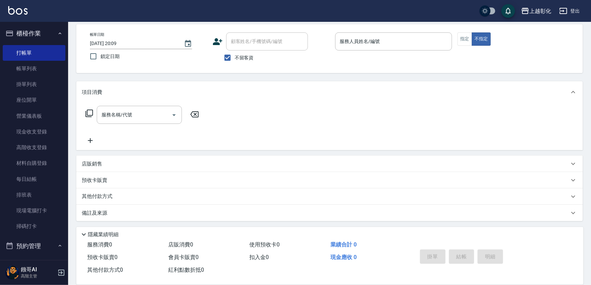
click at [171, 71] on div "帳單日期 [DATE] 20:09 鎖定日期 顧客姓名/手機號碼/編號 顧客姓名/手機號碼/編號 不留客資 服務人員姓名/編號 服務人員姓名/編號 指定 不指定" at bounding box center [329, 48] width 507 height 49
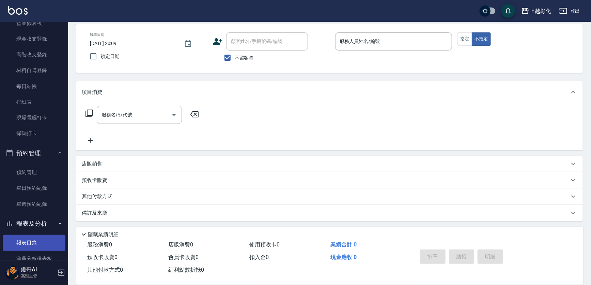
scroll to position [217, 0]
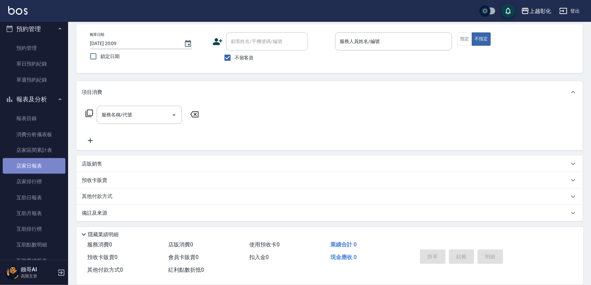
click at [41, 164] on link "店家日報表" at bounding box center [34, 166] width 63 height 16
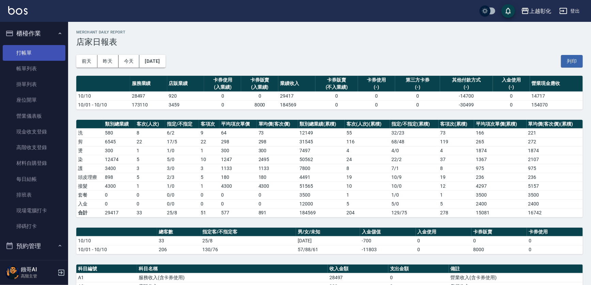
click at [44, 53] on link "打帳單" at bounding box center [34, 53] width 63 height 16
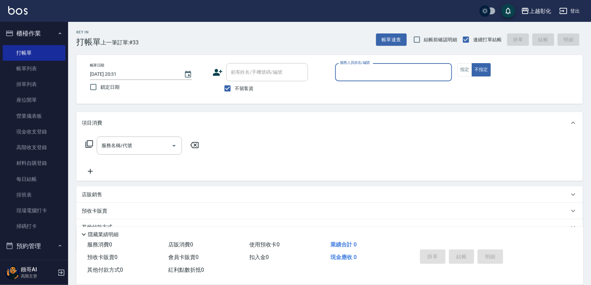
click at [249, 92] on span "不留客資" at bounding box center [244, 88] width 19 height 7
click at [235, 92] on input "不留客資" at bounding box center [228, 88] width 14 height 14
checkbox input "false"
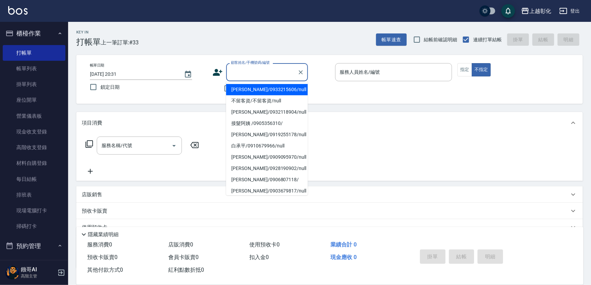
click at [250, 73] on input "顧客姓名/手機號碼/編號" at bounding box center [261, 72] width 65 height 12
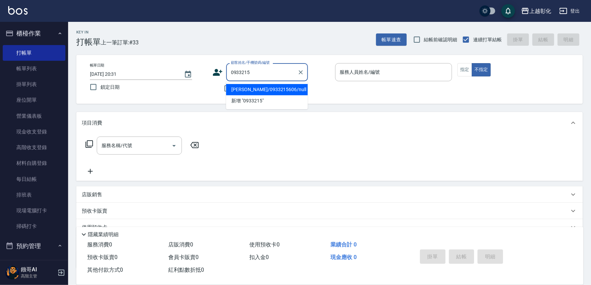
type input "[PERSON_NAME]/0933215606/null"
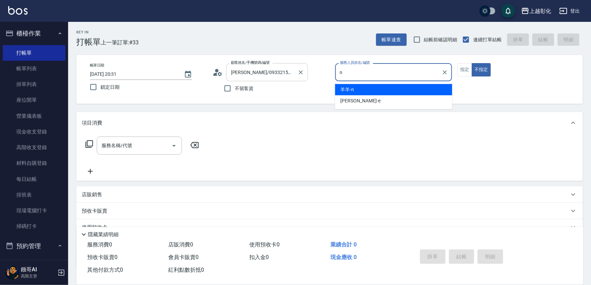
type input "羊羊-n"
type button "false"
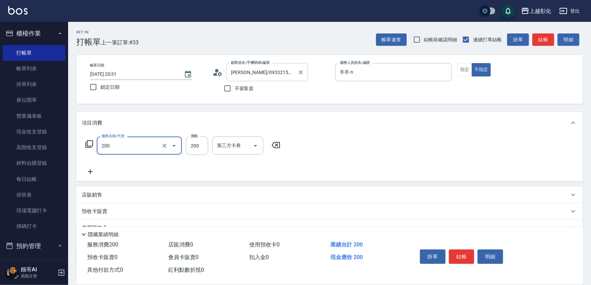
type input "New洗專案(200)"
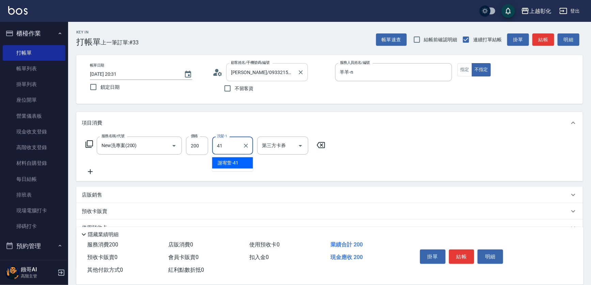
type input "[PERSON_NAME]-41"
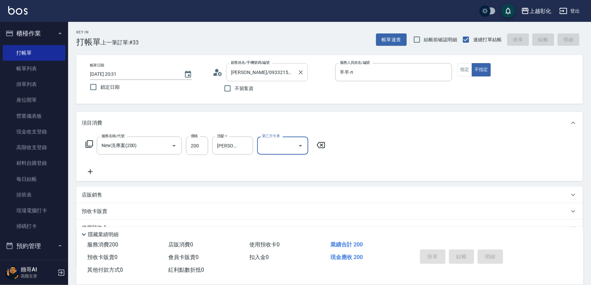
type input "[DATE] 20:32"
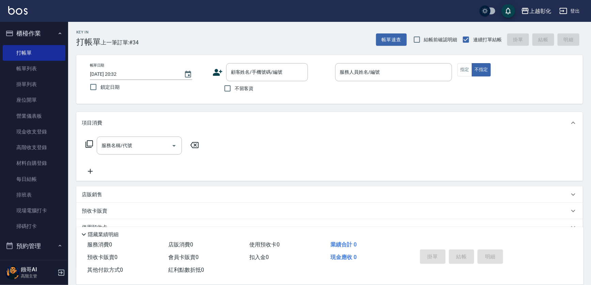
click at [246, 90] on span "不留客資" at bounding box center [244, 88] width 19 height 7
click at [235, 90] on input "不留客資" at bounding box center [228, 88] width 14 height 14
checkbox input "true"
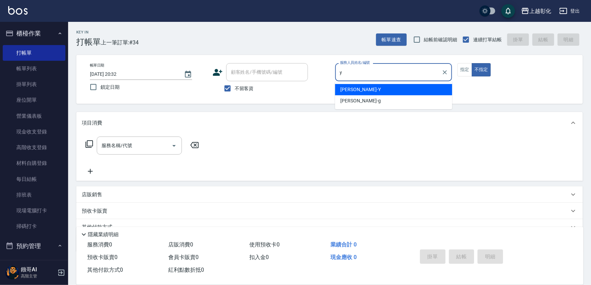
type input "[PERSON_NAME]-Y"
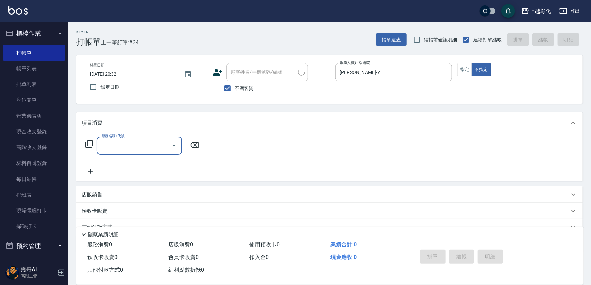
type input "[PERSON_NAME]/0913153263/"
type input "[PERSON_NAME]-e"
type input "2"
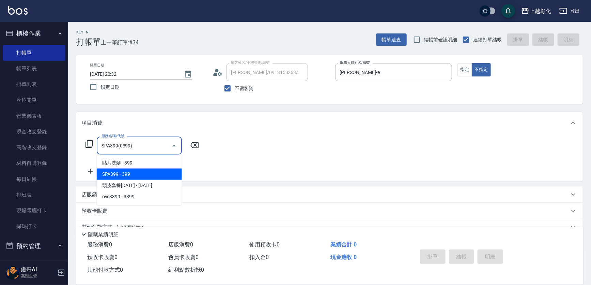
type input "SPA399(0399)"
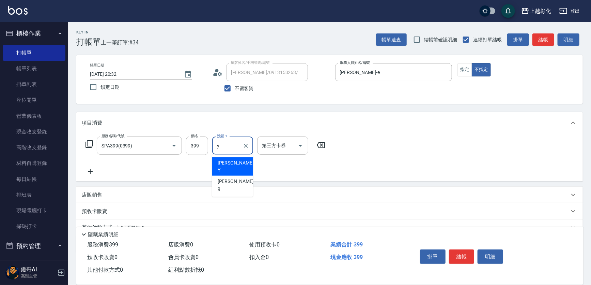
type input "[PERSON_NAME]-Y"
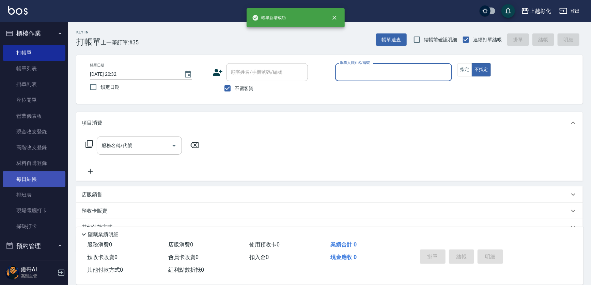
click at [32, 181] on link "每日結帳" at bounding box center [34, 179] width 63 height 16
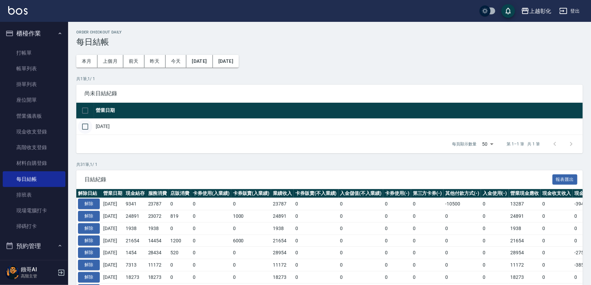
click at [84, 124] on input "checkbox" at bounding box center [85, 126] width 14 height 14
checkbox input "true"
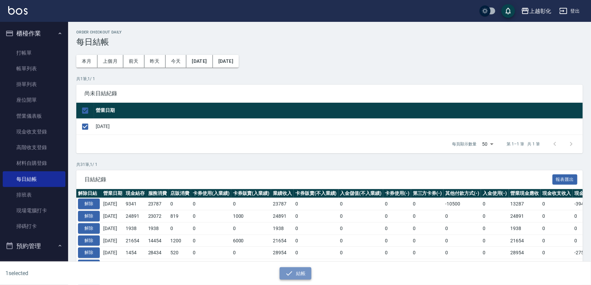
click at [300, 278] on button "結帳" at bounding box center [296, 273] width 32 height 13
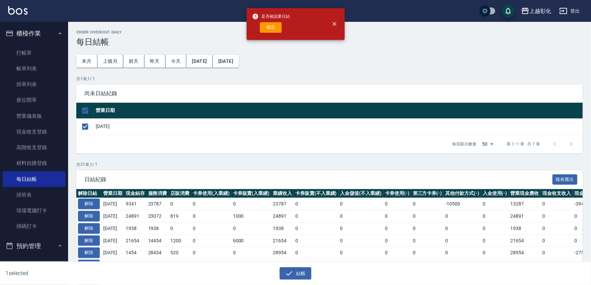
click at [265, 24] on button "確定" at bounding box center [271, 27] width 22 height 11
checkbox input "false"
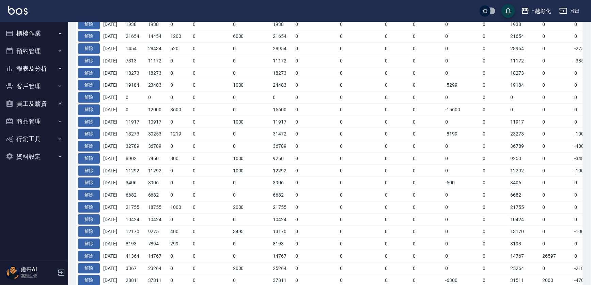
scroll to position [187, 0]
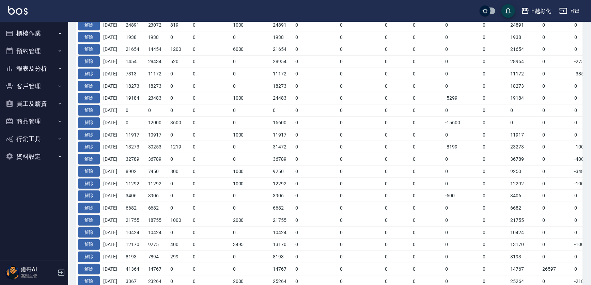
click at [22, 85] on button "客戶管理" at bounding box center [34, 86] width 63 height 18
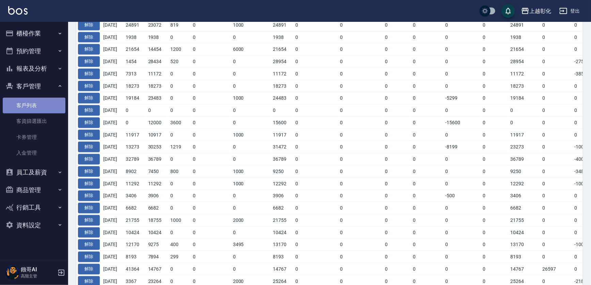
click at [30, 106] on link "客戶列表" at bounding box center [34, 105] width 63 height 16
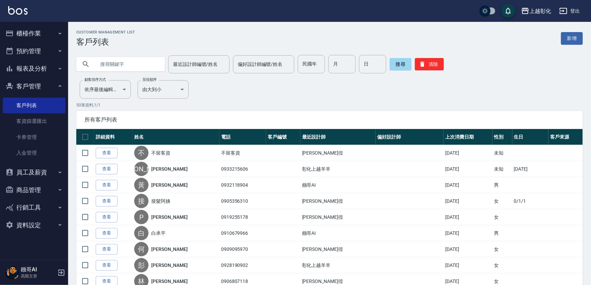
click at [107, 66] on input "text" at bounding box center [127, 64] width 64 height 18
type input "7"
type input "0975611667"
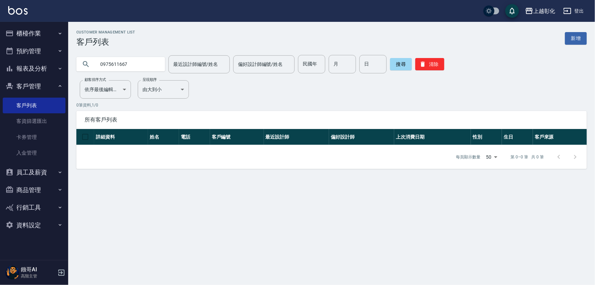
click at [44, 64] on button "報表及分析" at bounding box center [34, 69] width 63 height 18
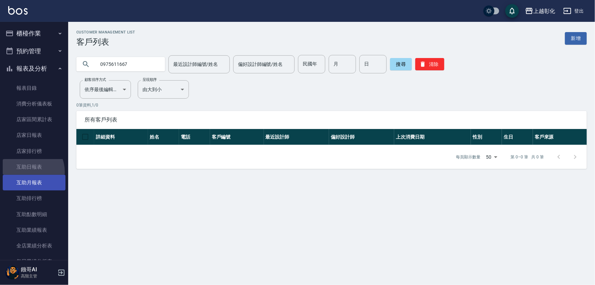
click at [27, 172] on link "互助日報表" at bounding box center [34, 167] width 63 height 16
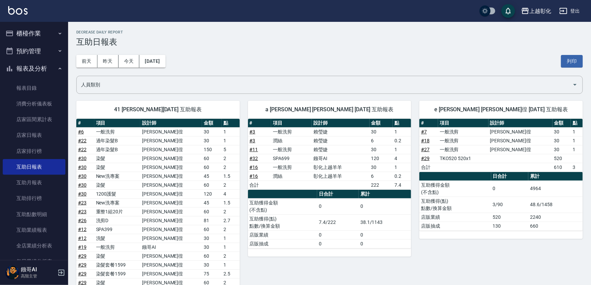
drag, startPoint x: 166, startPoint y: 205, endPoint x: 269, endPoint y: 261, distance: 118.2
click at [269, 261] on div "a 賴瑩婕 賴瑩婕 10/10/2025 互助報表 # 項目 設計師 金額 點 # 3 一般洗剪 賴瑩婕 30 1 # 3 潤絲 賴瑩婕 6 0.2 # 11…" at bounding box center [326, 240] width 172 height 297
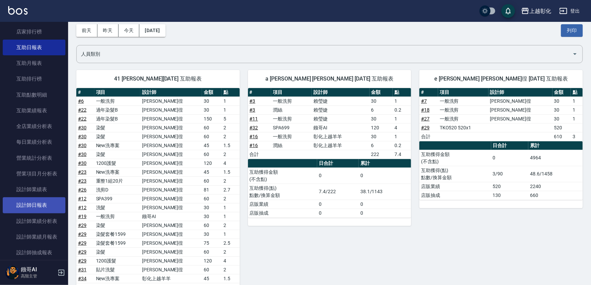
scroll to position [155, 0]
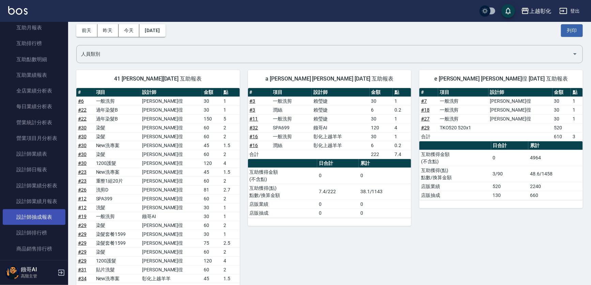
click at [37, 216] on link "設計師抽成報表" at bounding box center [34, 217] width 63 height 16
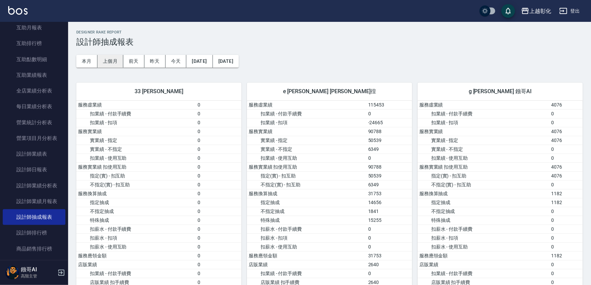
click at [108, 62] on button "上個月" at bounding box center [110, 61] width 26 height 13
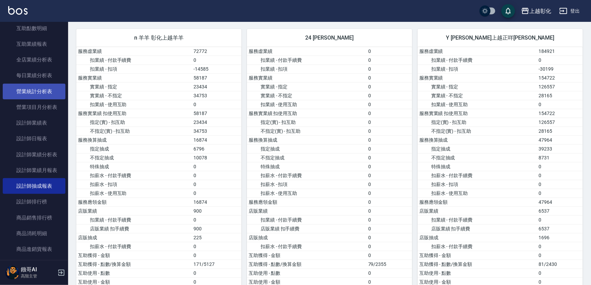
scroll to position [124, 0]
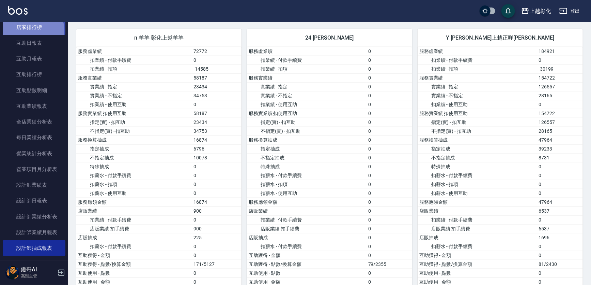
click at [30, 30] on link "店家排行榜" at bounding box center [34, 27] width 63 height 16
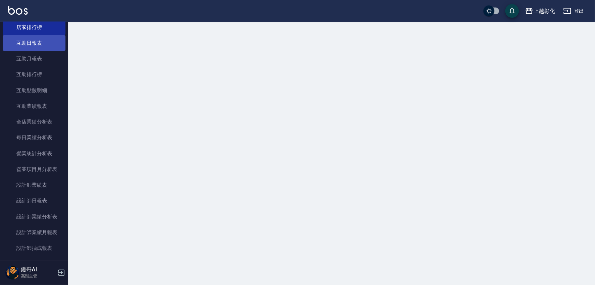
click at [30, 42] on link "互助日報表" at bounding box center [34, 43] width 63 height 16
